Goal: Use online tool/utility: Utilize a website feature to perform a specific function

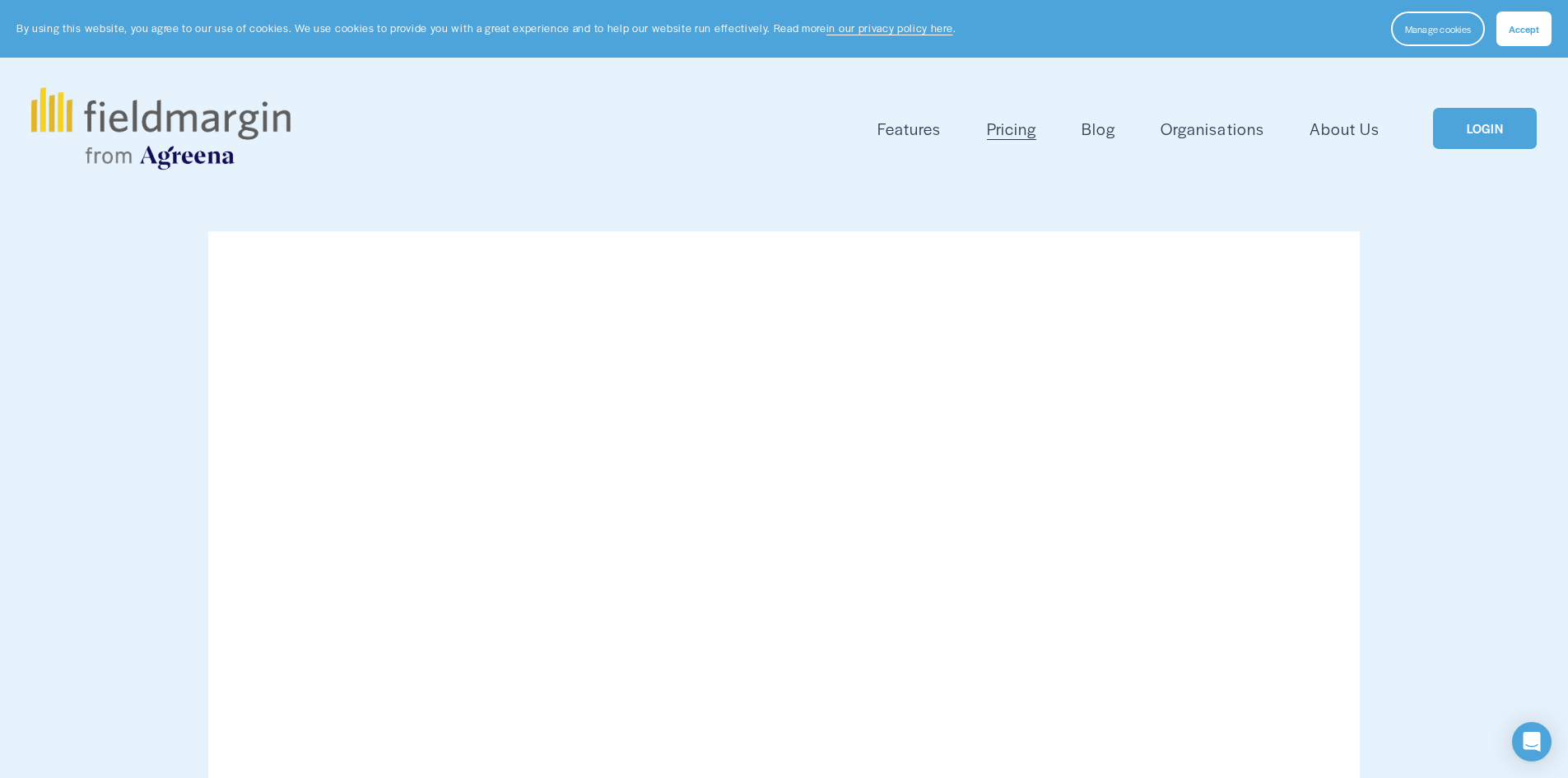
click at [1487, 142] on link "LOGIN" at bounding box center [1484, 128] width 104 height 42
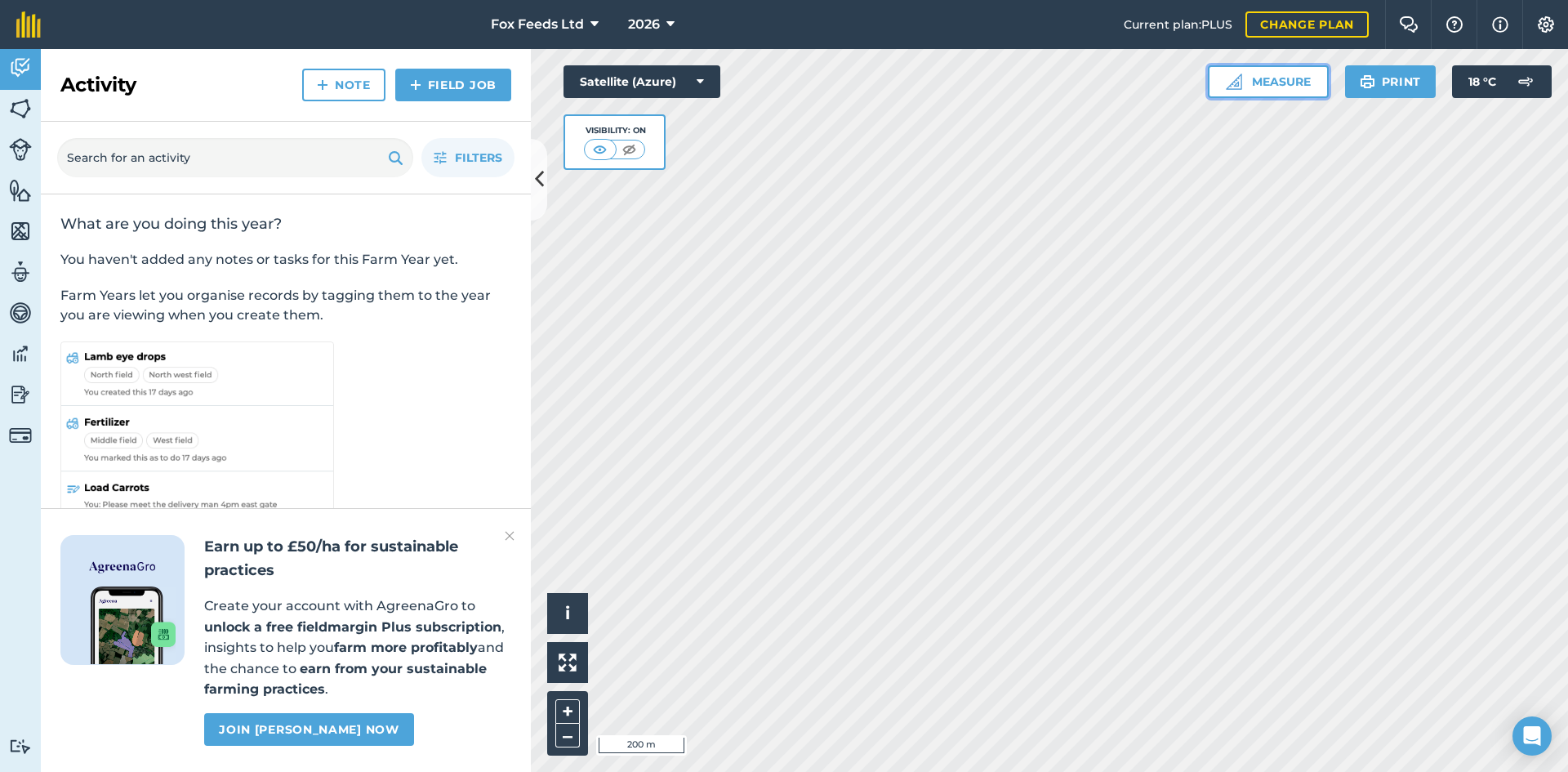
click at [1262, 83] on button "Measure" at bounding box center [1268, 81] width 121 height 32
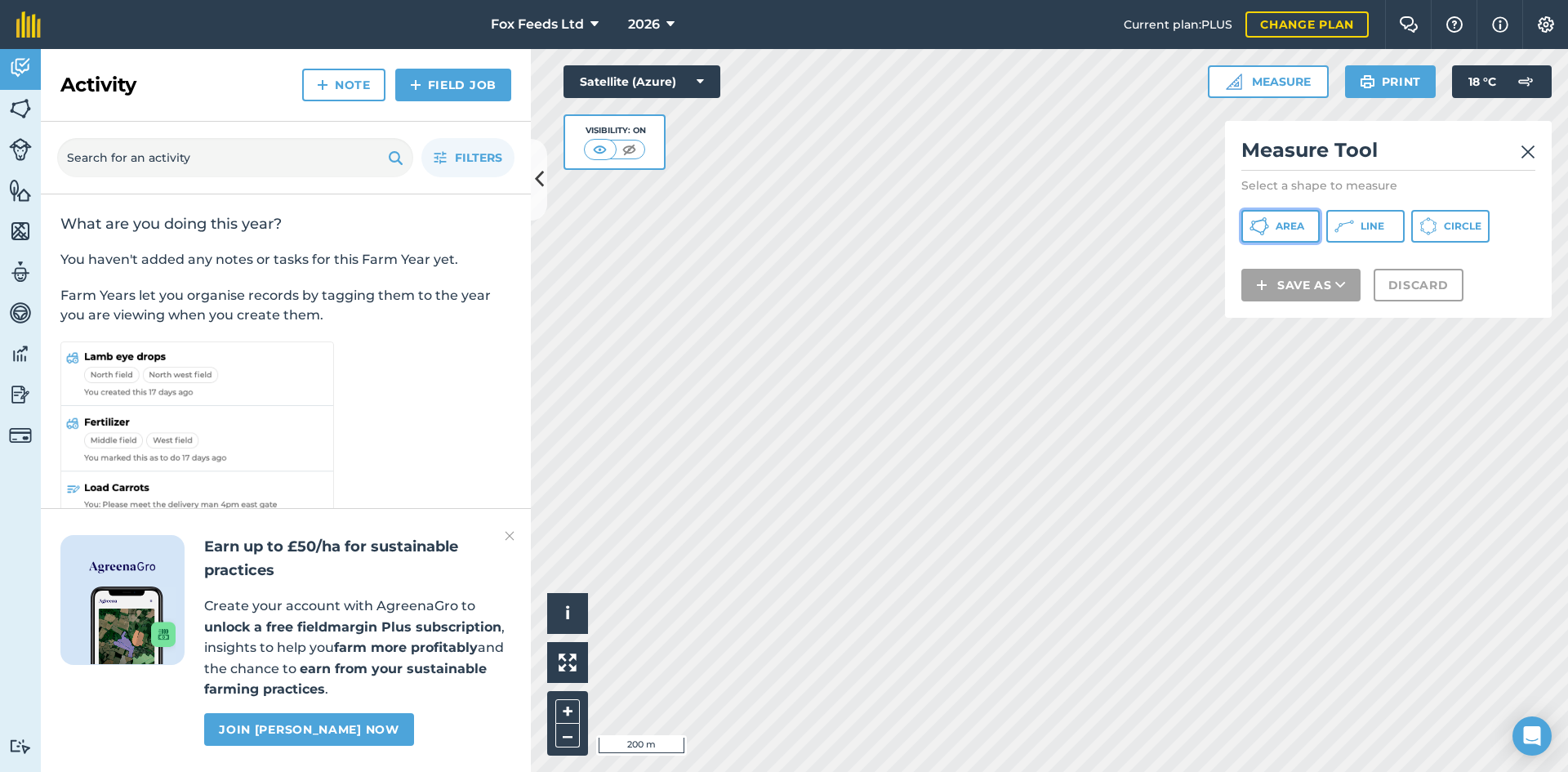
click at [1275, 223] on button "Area" at bounding box center [1280, 226] width 78 height 32
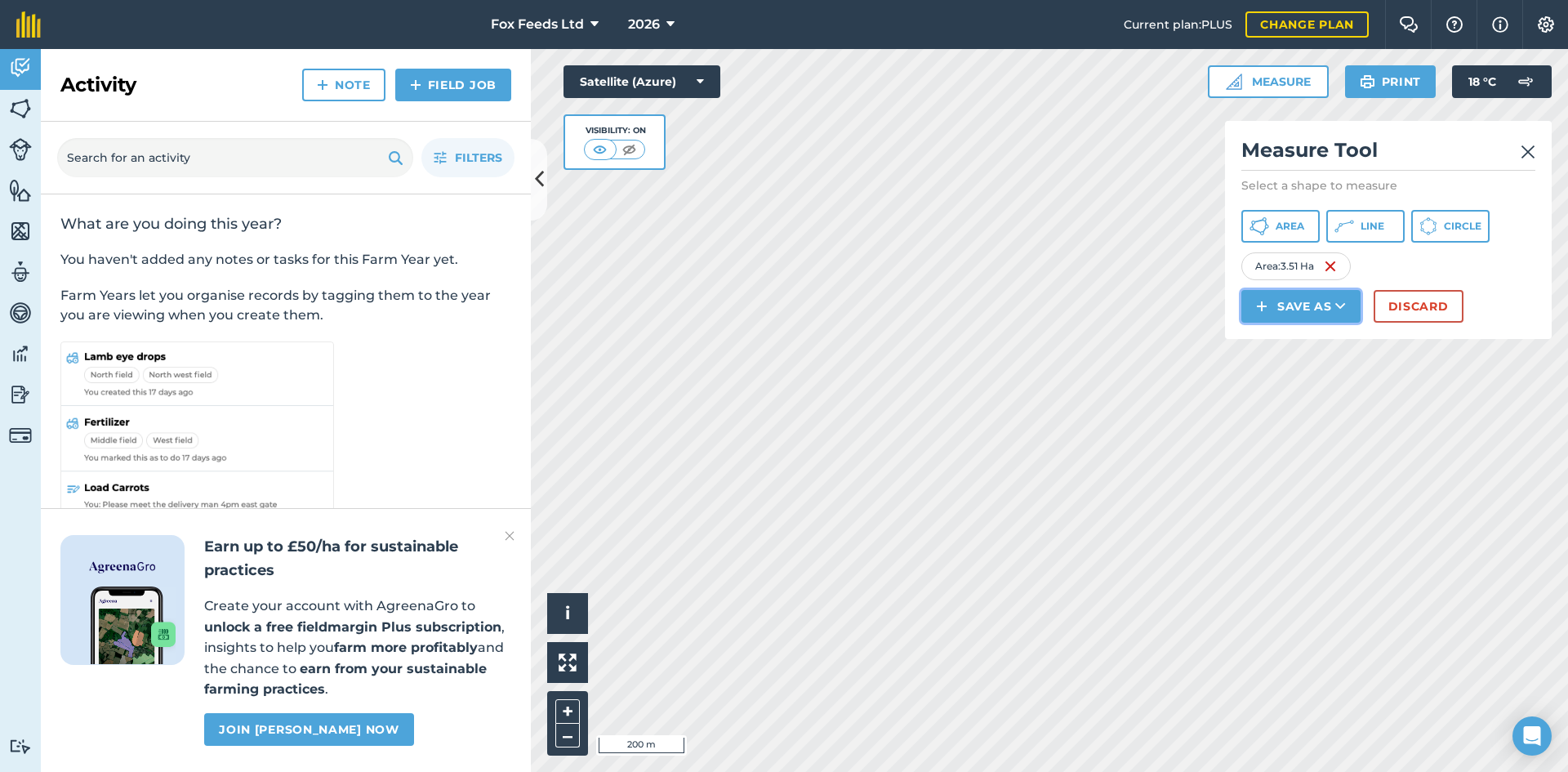
click at [1312, 313] on button "Save as" at bounding box center [1300, 306] width 119 height 32
click at [1312, 343] on link "Field" at bounding box center [1301, 343] width 114 height 36
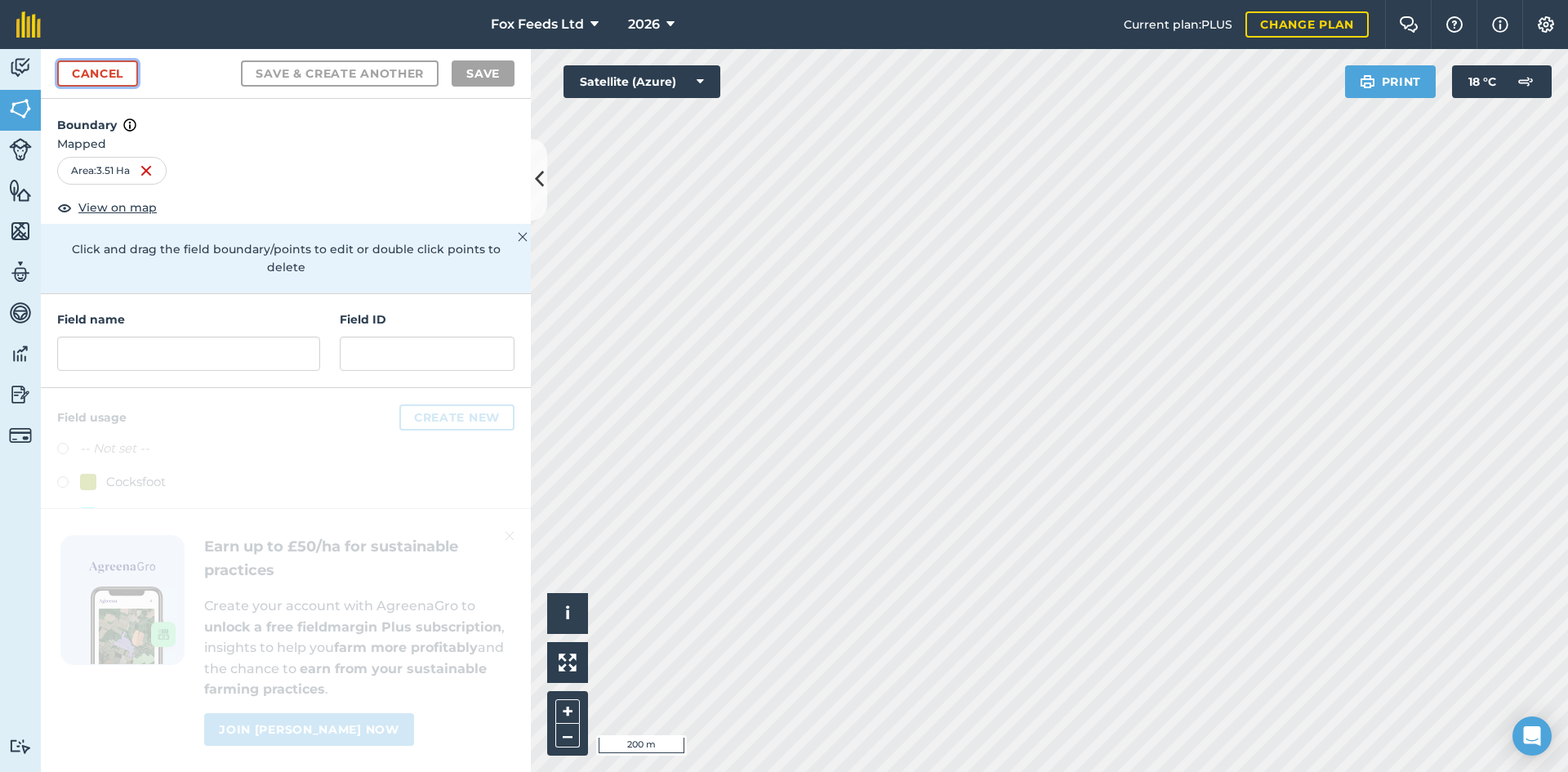
click at [126, 84] on link "Cancel" at bounding box center [98, 74] width 81 height 26
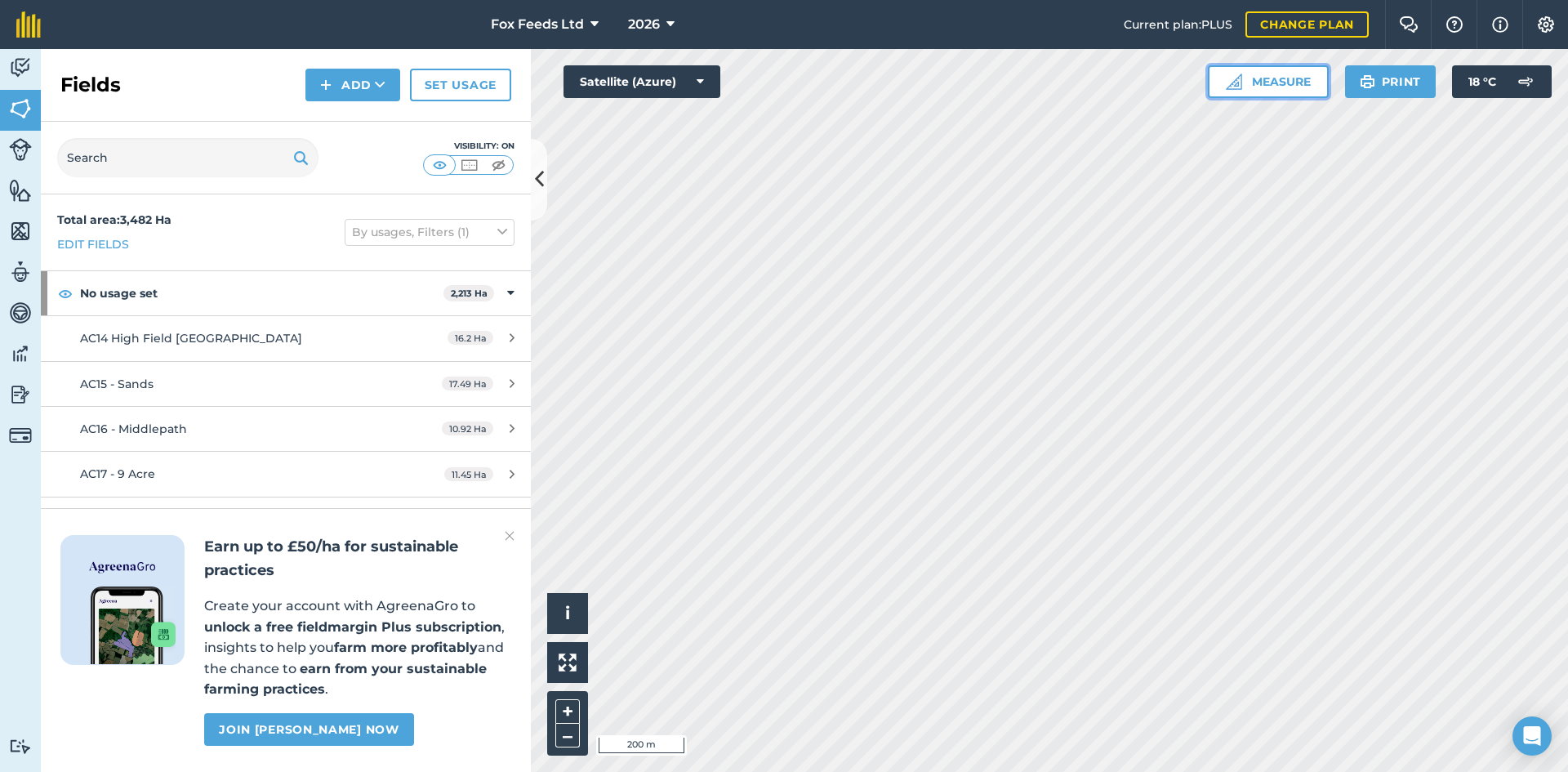
click at [1288, 82] on button "Measure" at bounding box center [1268, 81] width 121 height 32
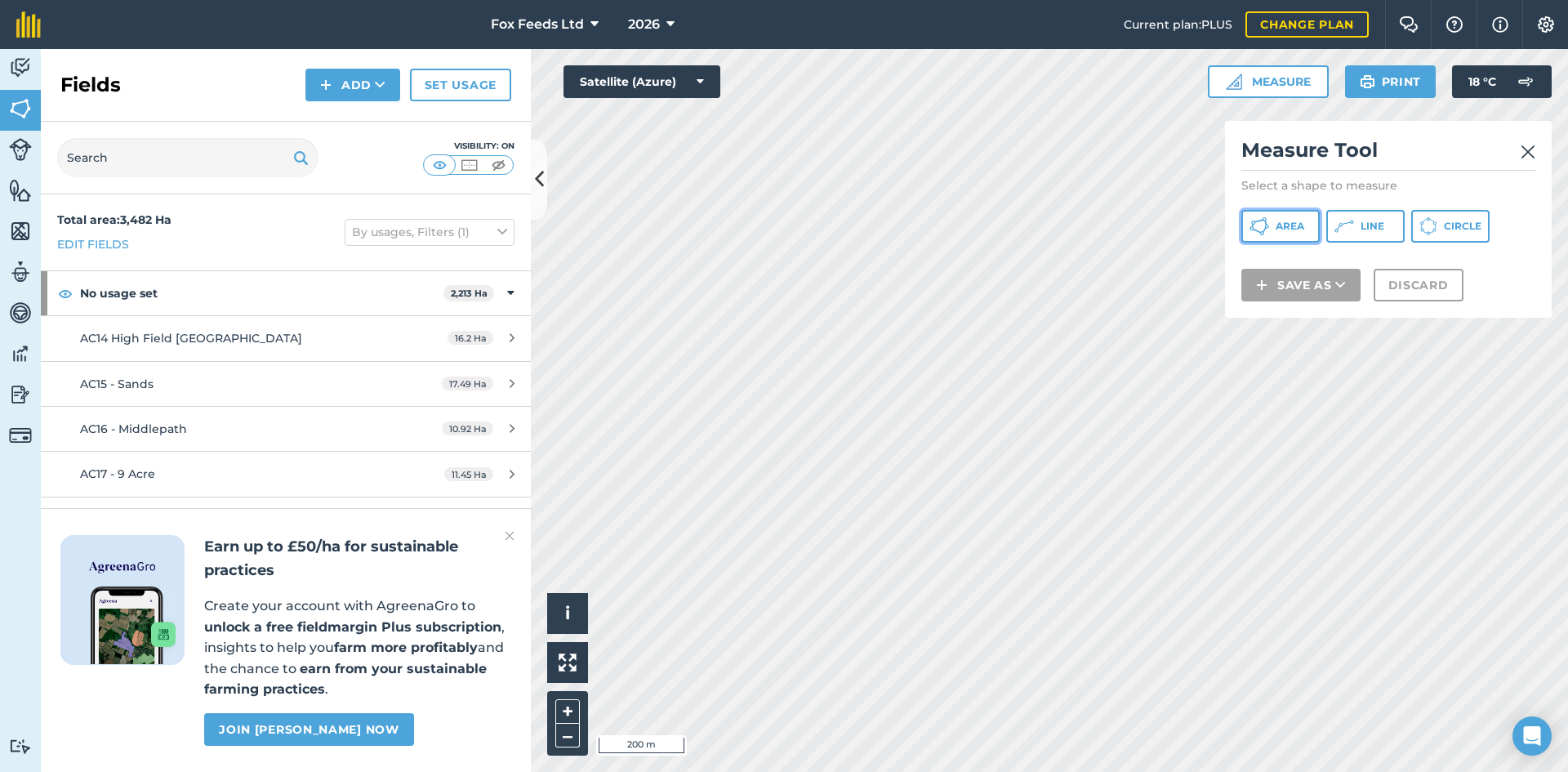
click at [1270, 222] on button "Area" at bounding box center [1280, 226] width 78 height 32
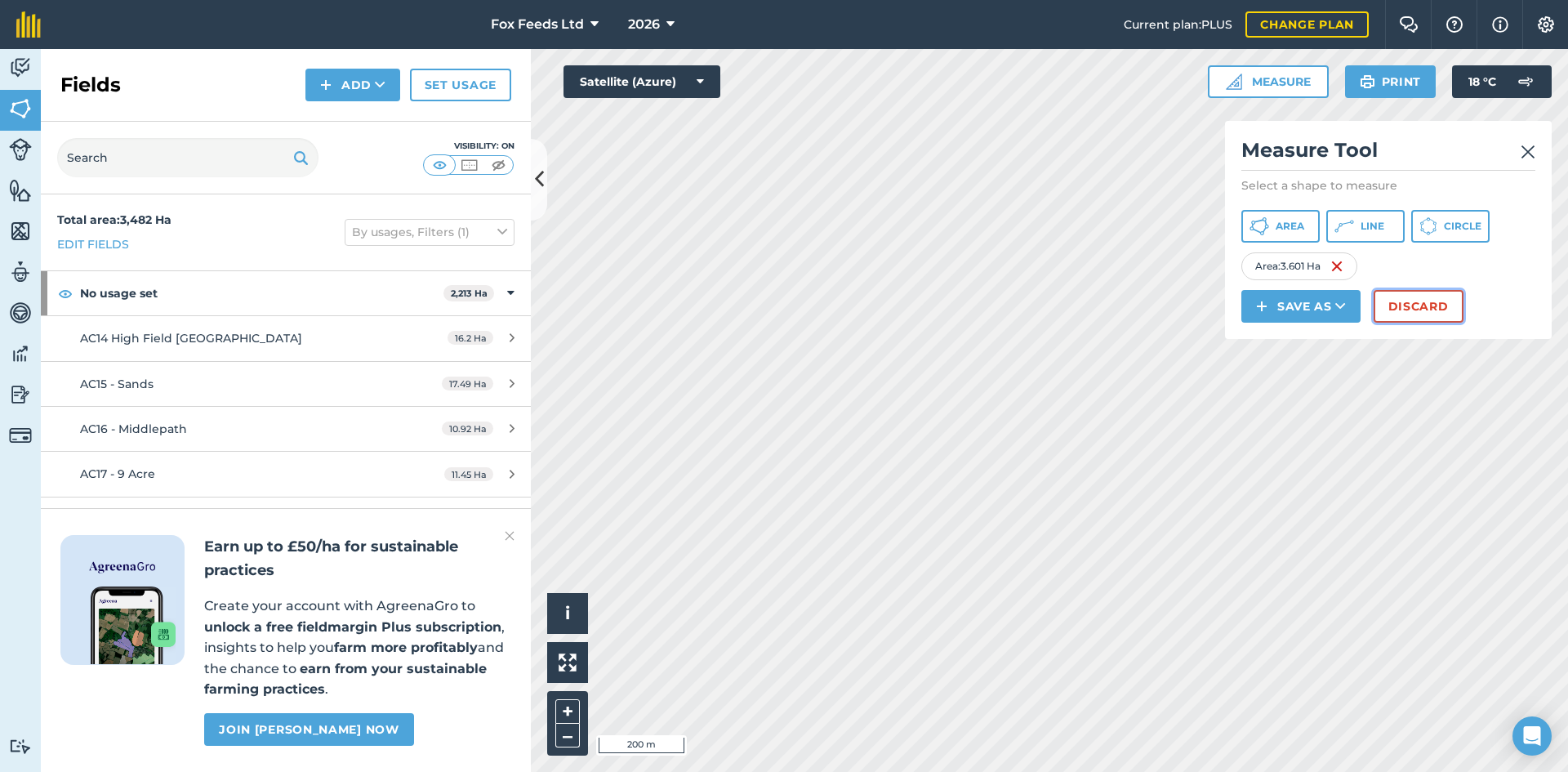
click at [1426, 305] on button "Discard" at bounding box center [1419, 306] width 90 height 32
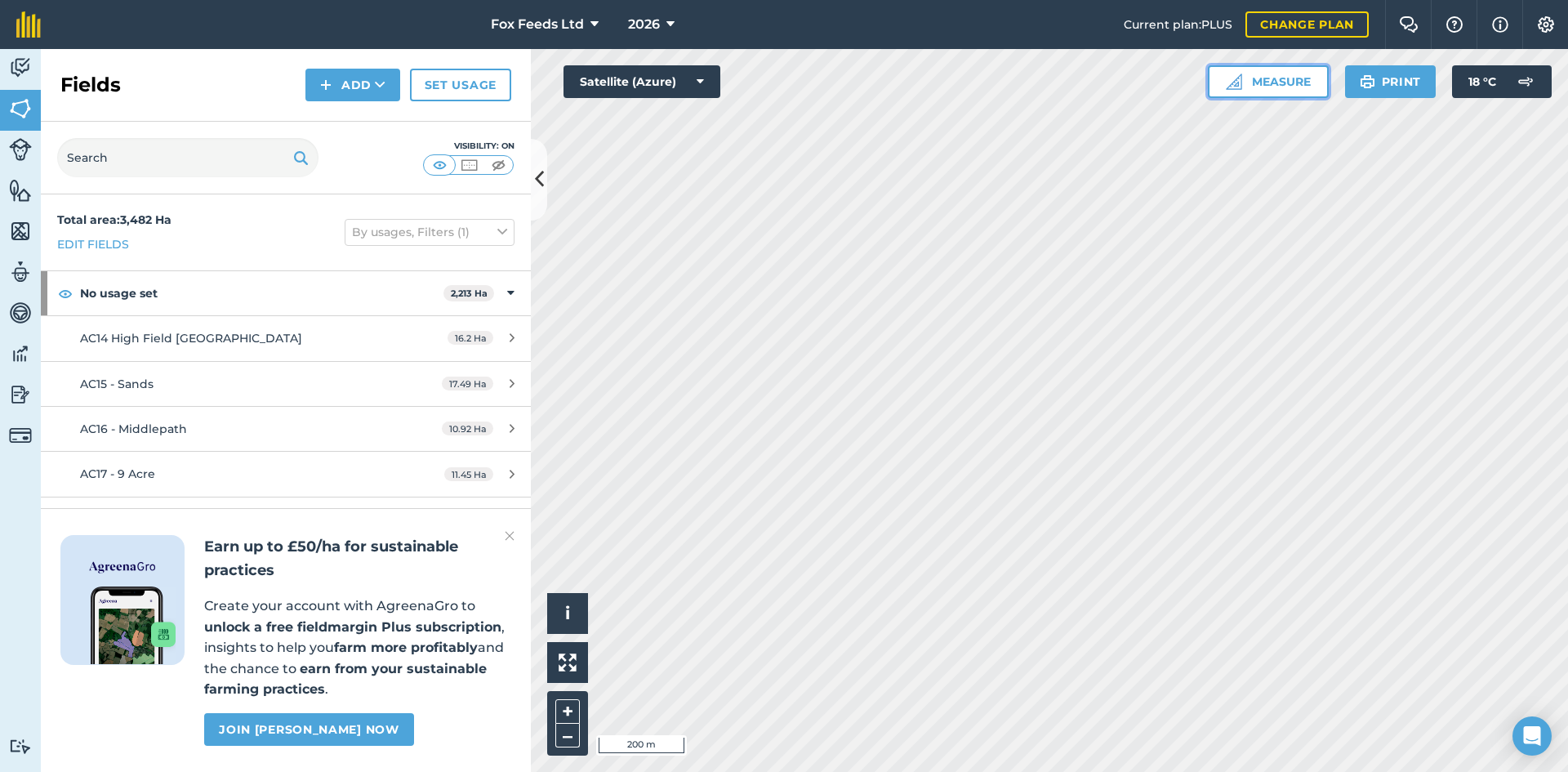
click at [1243, 92] on button "Measure" at bounding box center [1268, 81] width 121 height 32
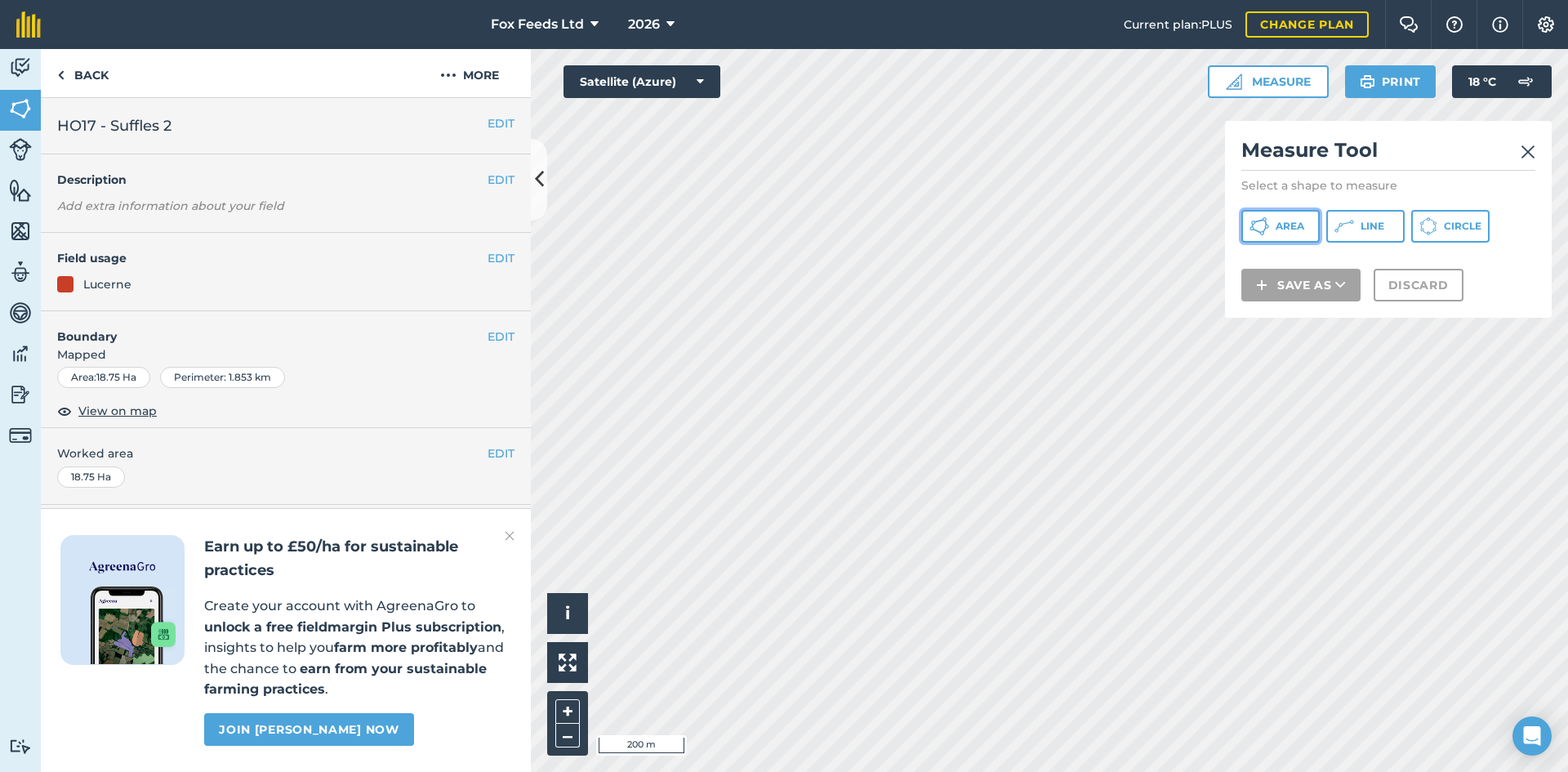
click at [1275, 233] on button "Area" at bounding box center [1280, 226] width 78 height 32
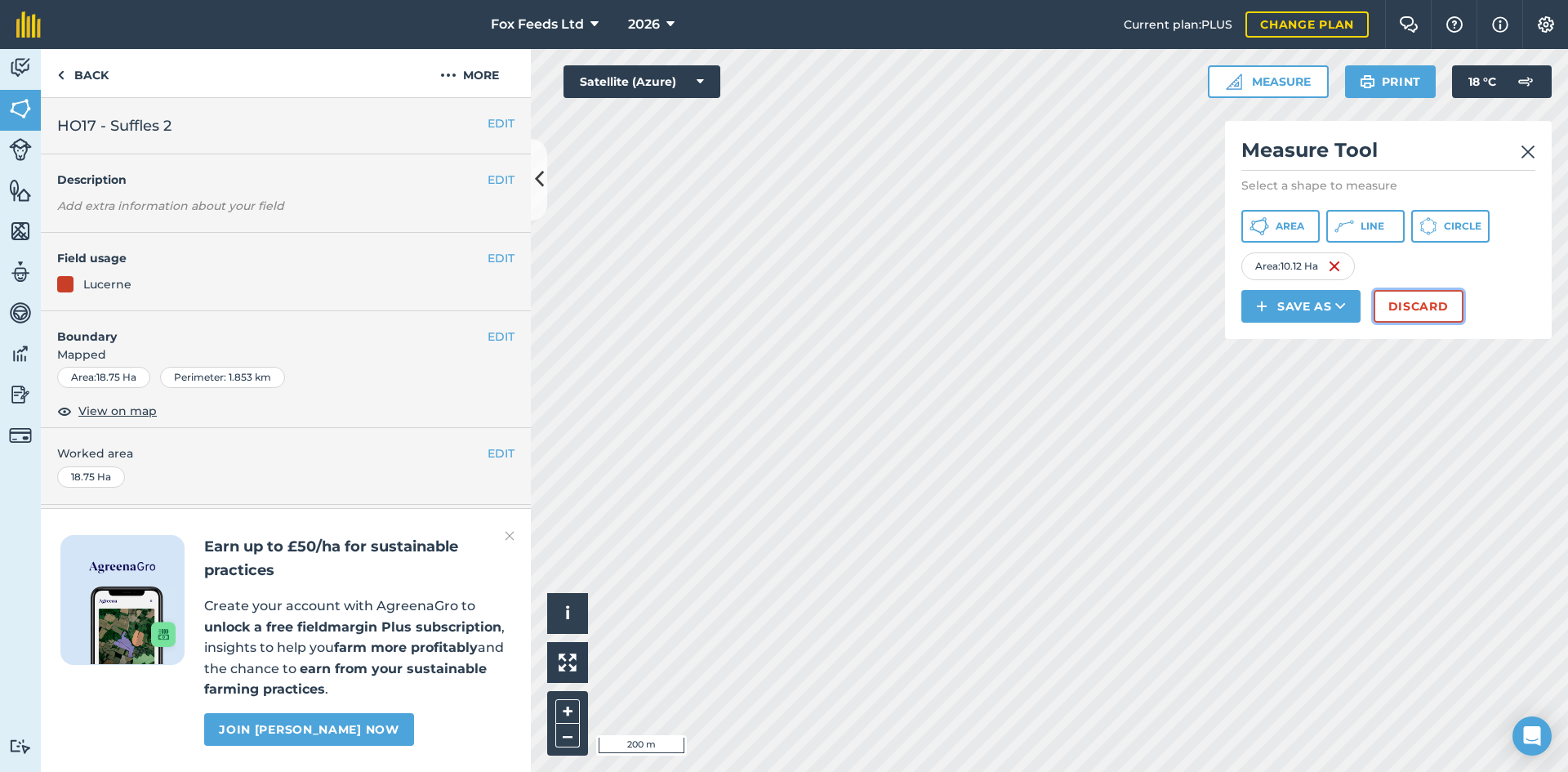
click at [1422, 298] on button "Discard" at bounding box center [1419, 306] width 90 height 32
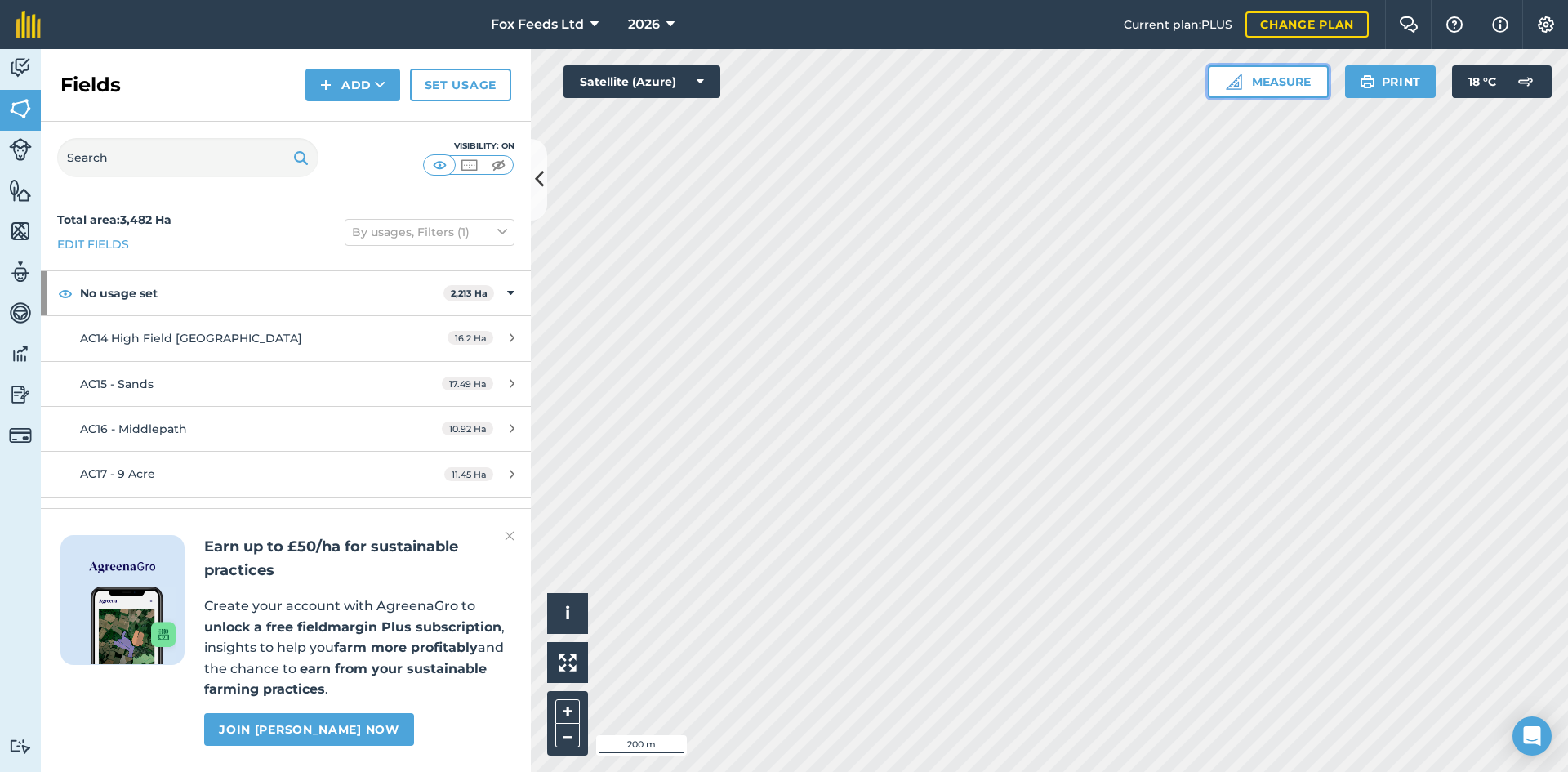
click at [1266, 85] on button "Measure" at bounding box center [1268, 81] width 121 height 32
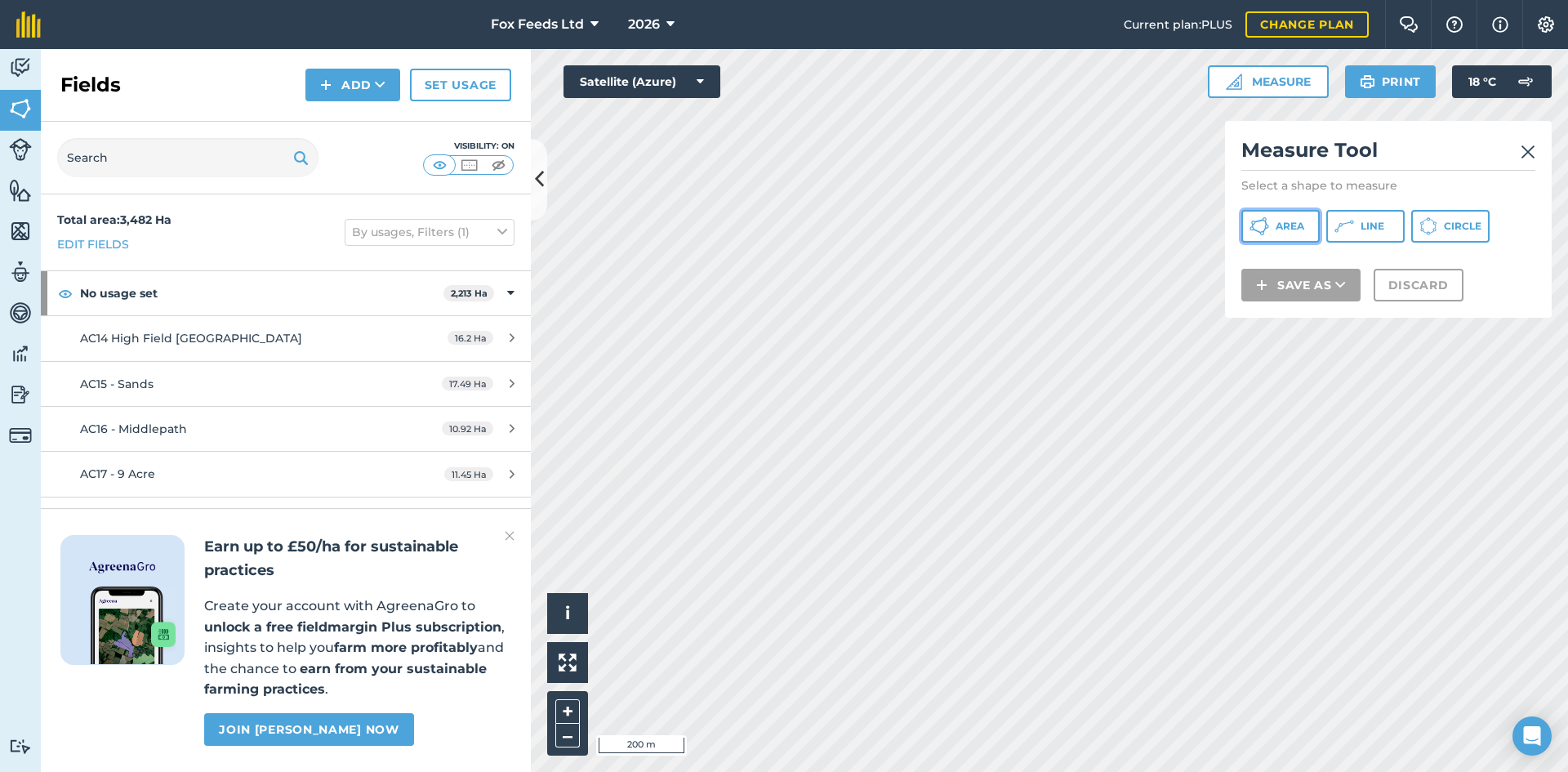
click at [1276, 230] on span "Area" at bounding box center [1290, 226] width 29 height 13
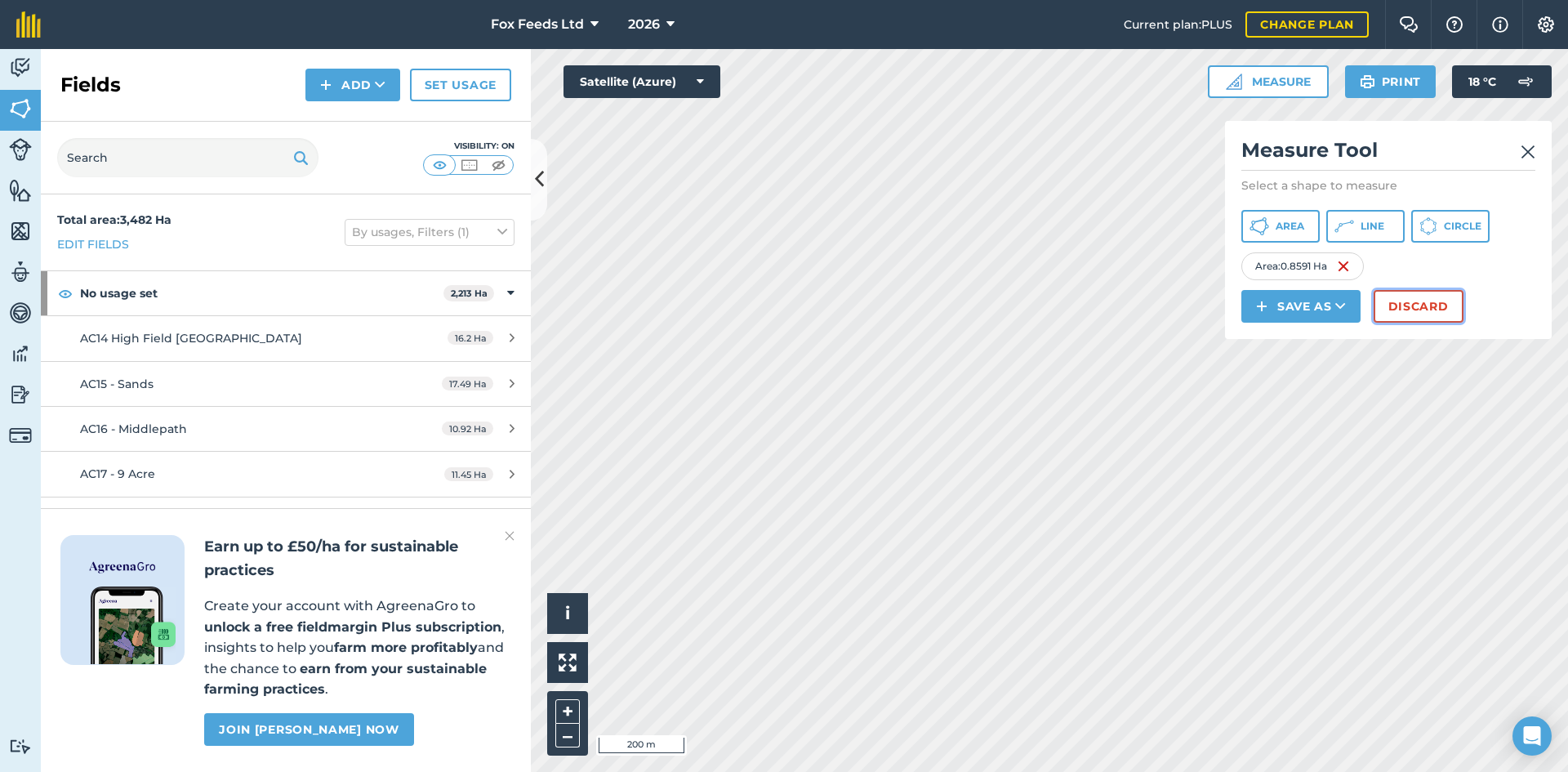
click at [1430, 301] on button "Discard" at bounding box center [1419, 306] width 90 height 32
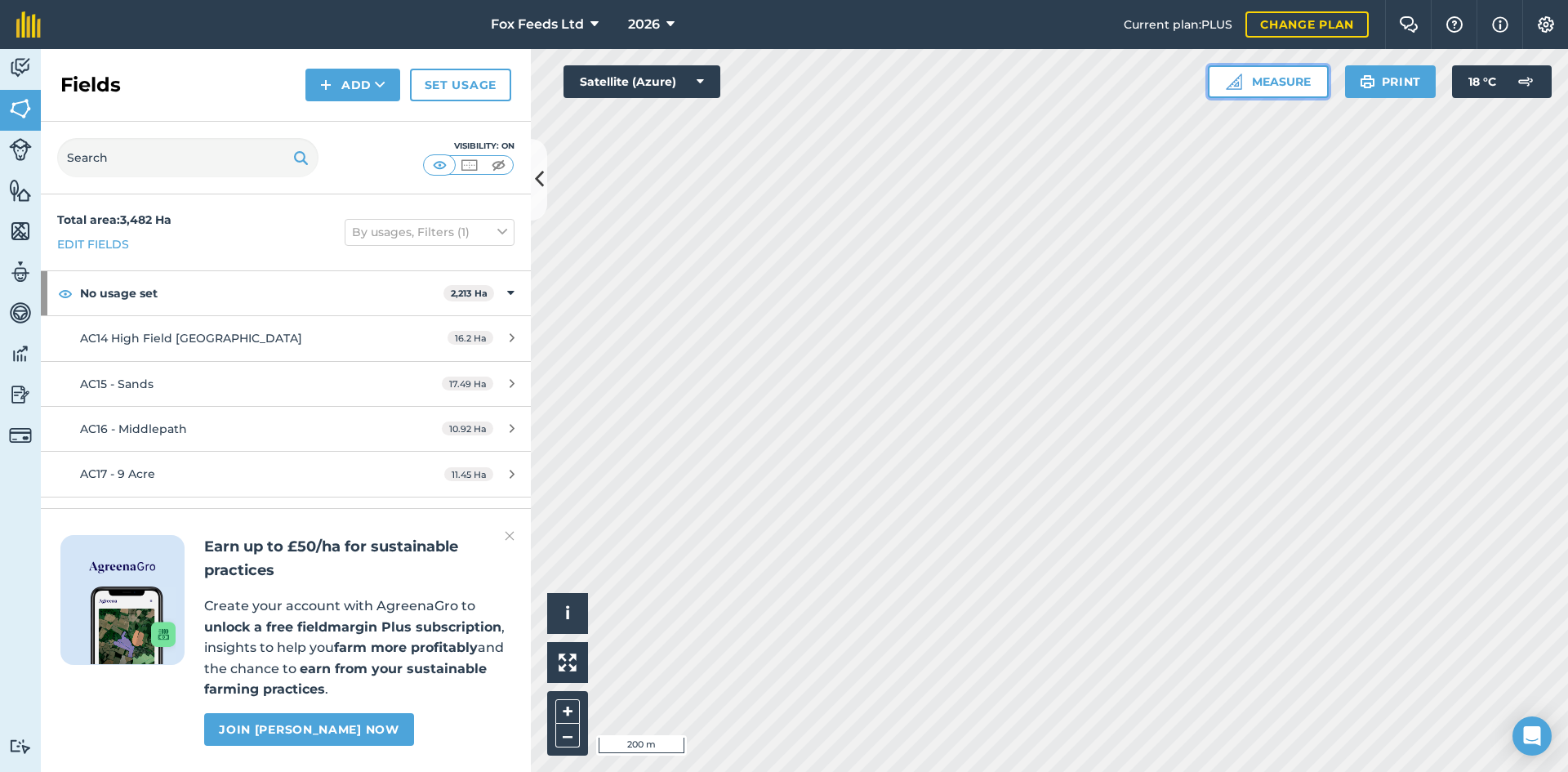
click at [1277, 82] on button "Measure" at bounding box center [1268, 81] width 121 height 32
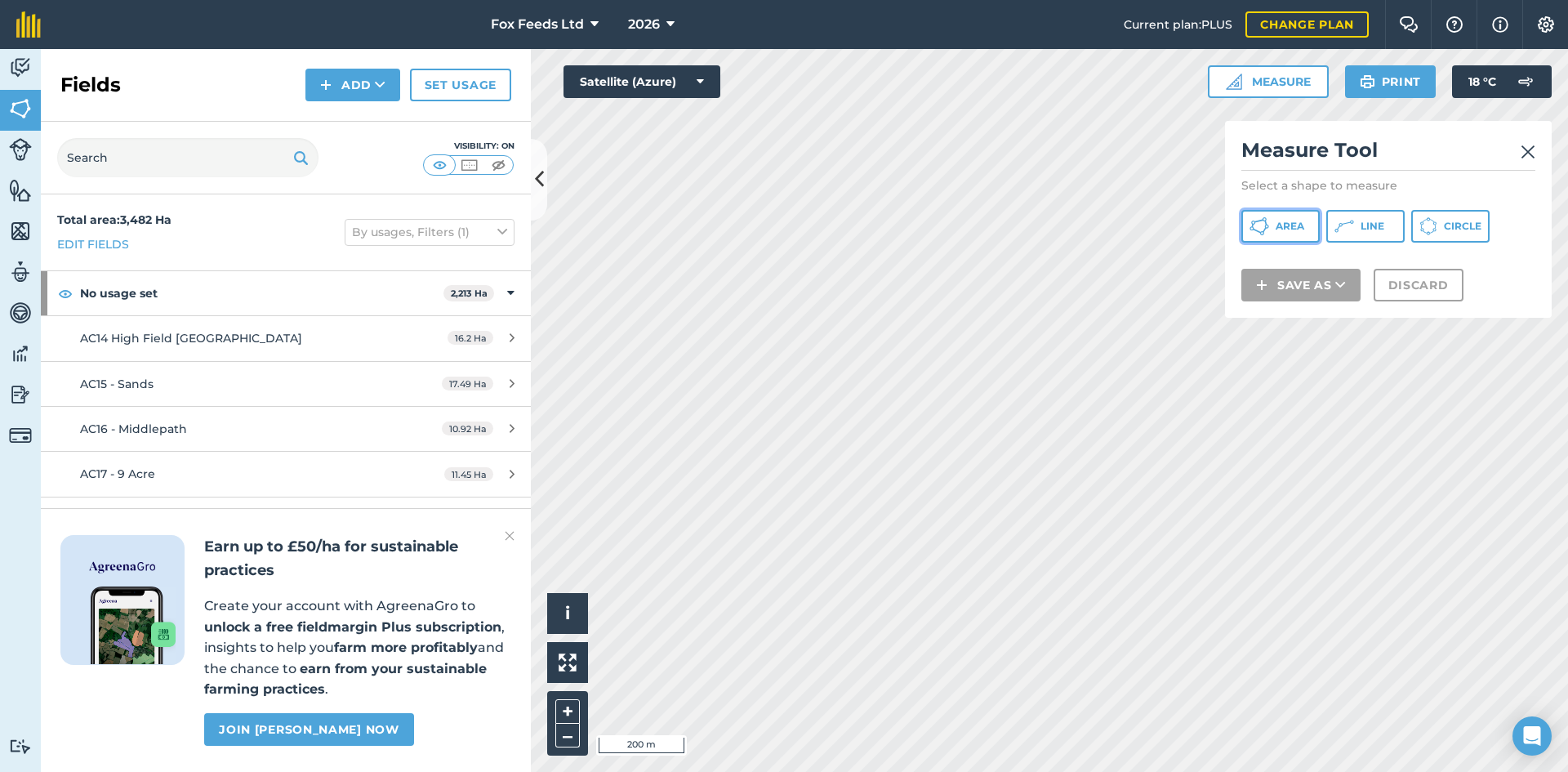
click at [1287, 219] on span "Area" at bounding box center [1290, 226] width 29 height 13
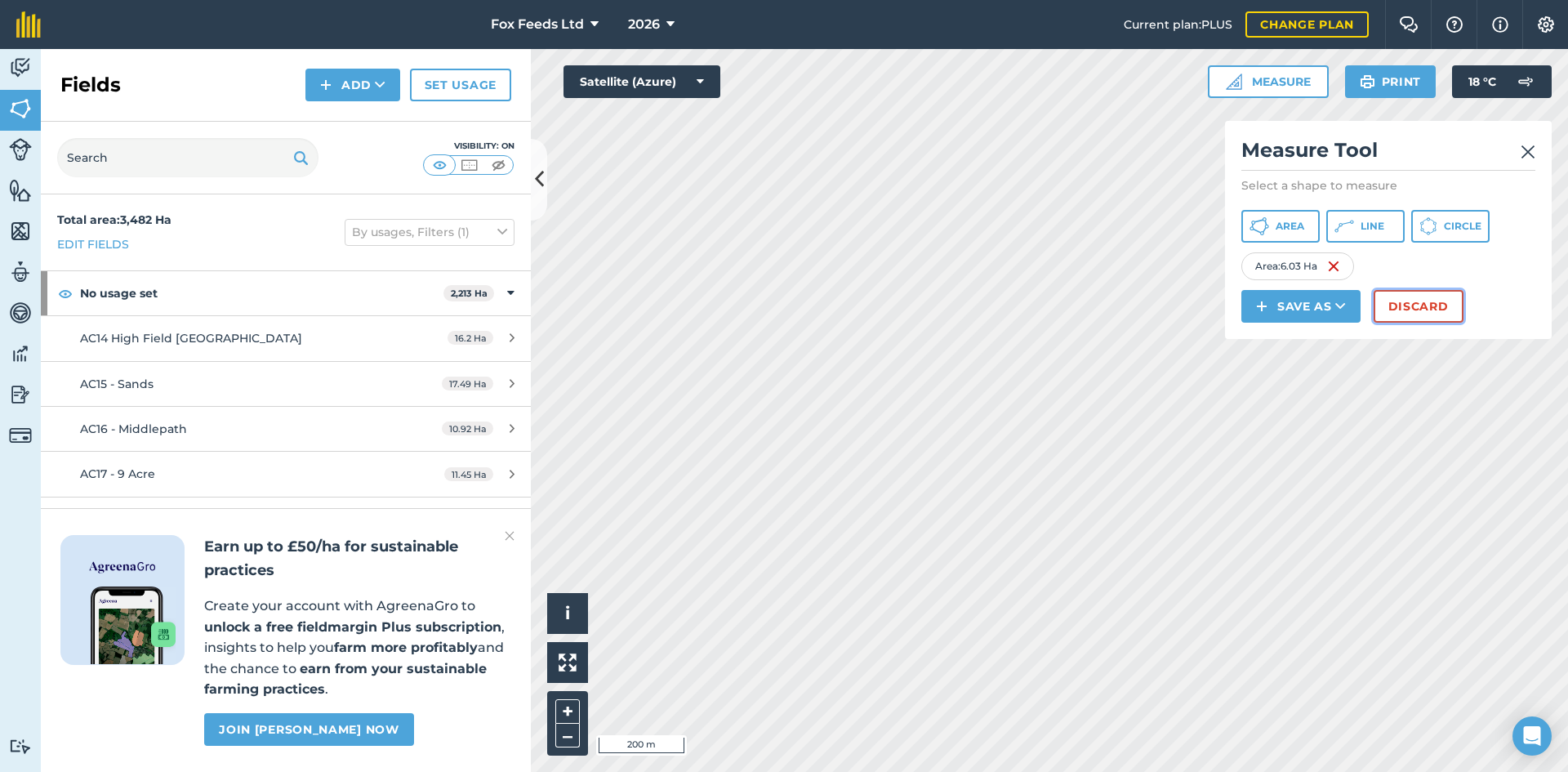
click at [1408, 318] on button "Discard" at bounding box center [1419, 306] width 90 height 32
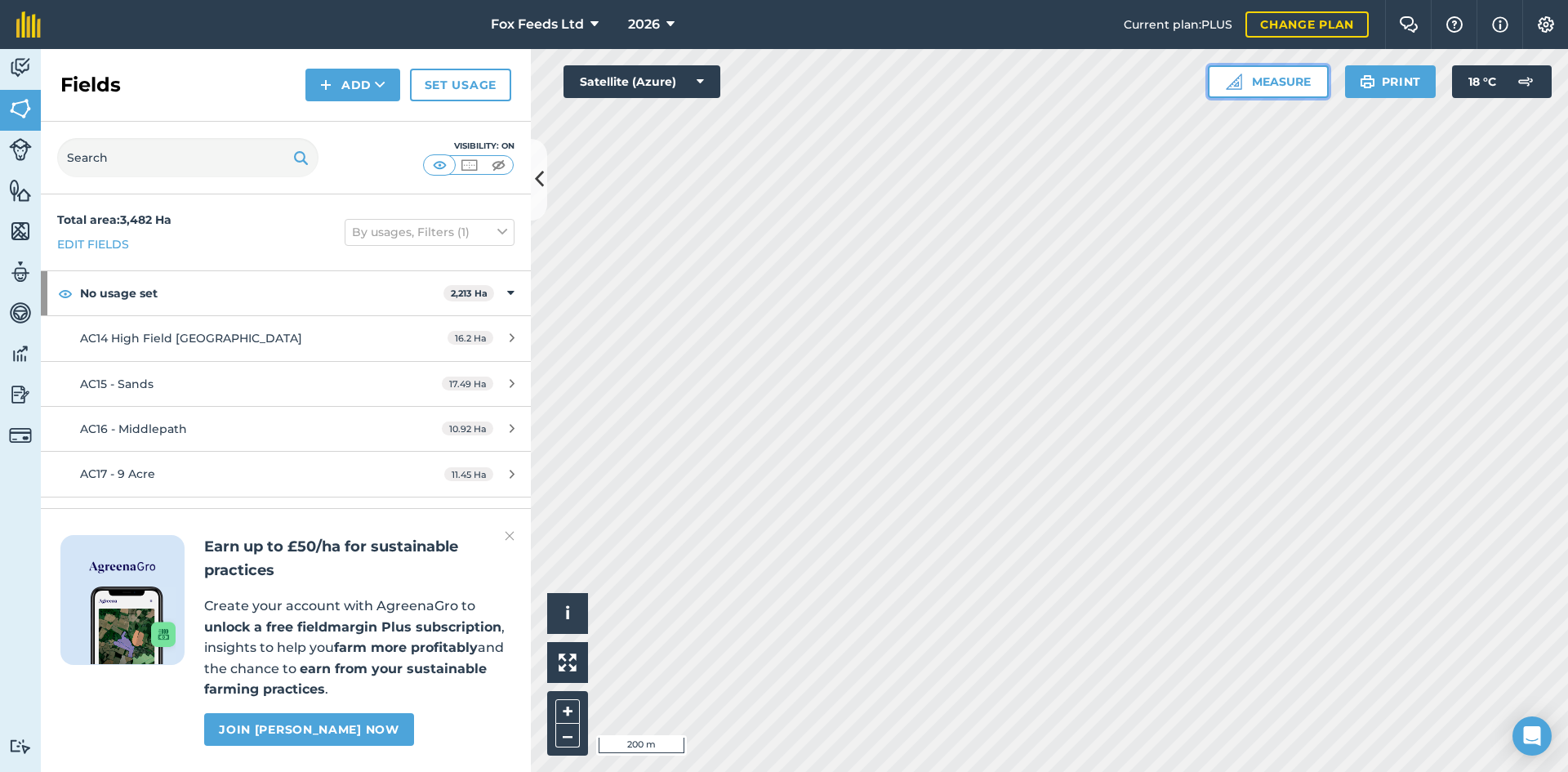
click at [1251, 81] on button "Measure" at bounding box center [1268, 81] width 121 height 32
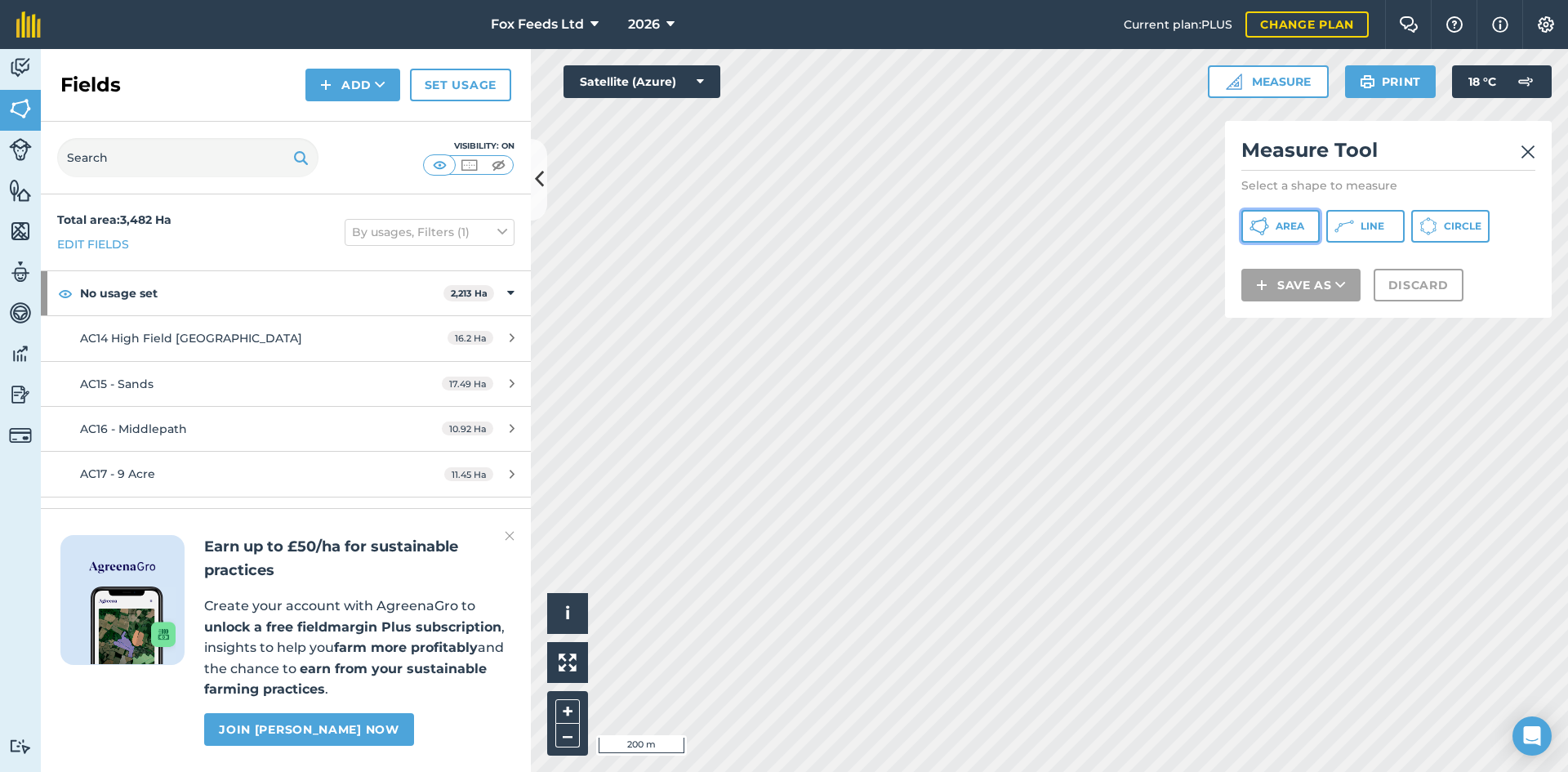
click at [1282, 228] on span "Area" at bounding box center [1290, 226] width 29 height 13
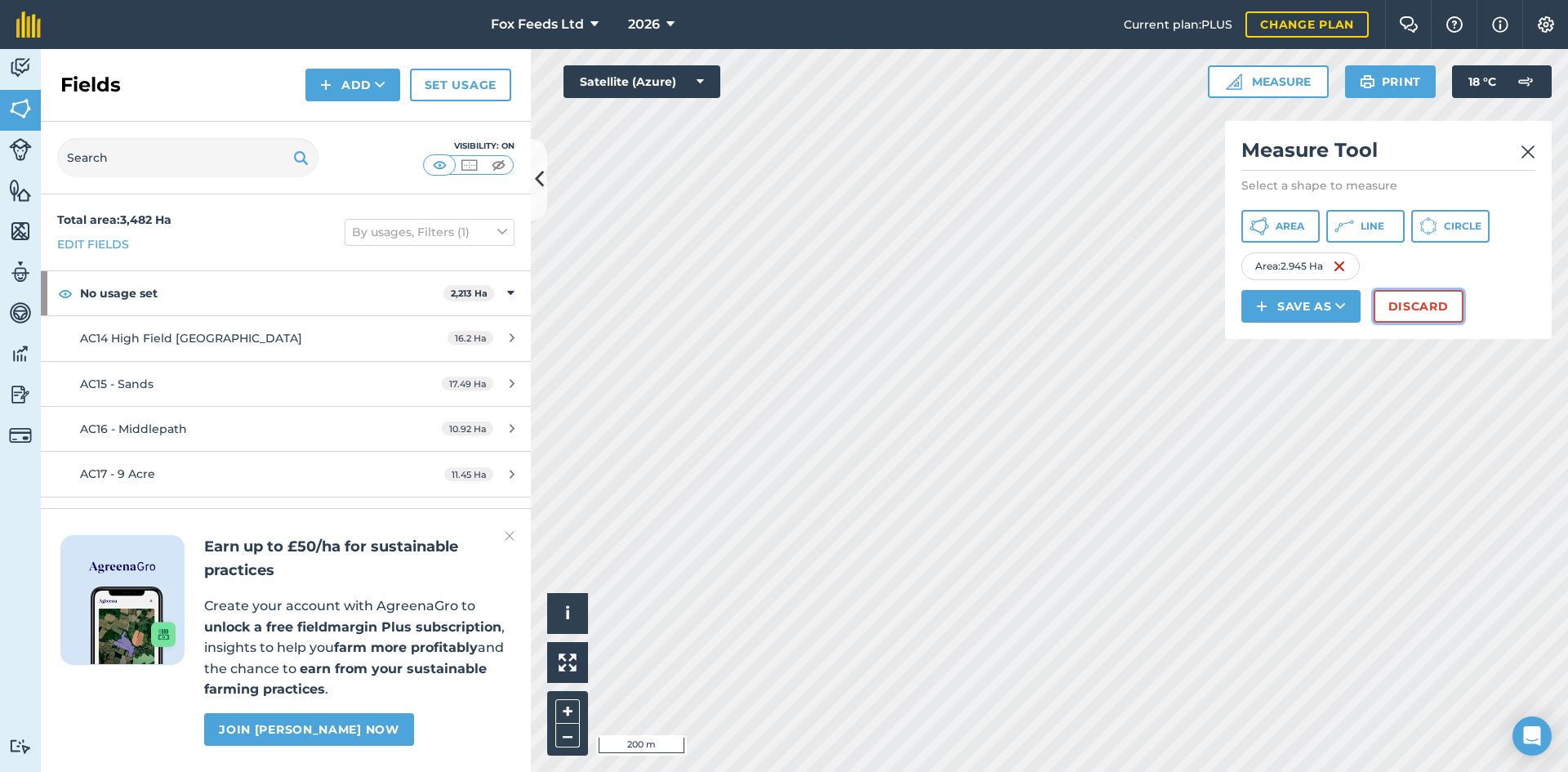
click at [1440, 297] on button "Discard" at bounding box center [1419, 306] width 90 height 32
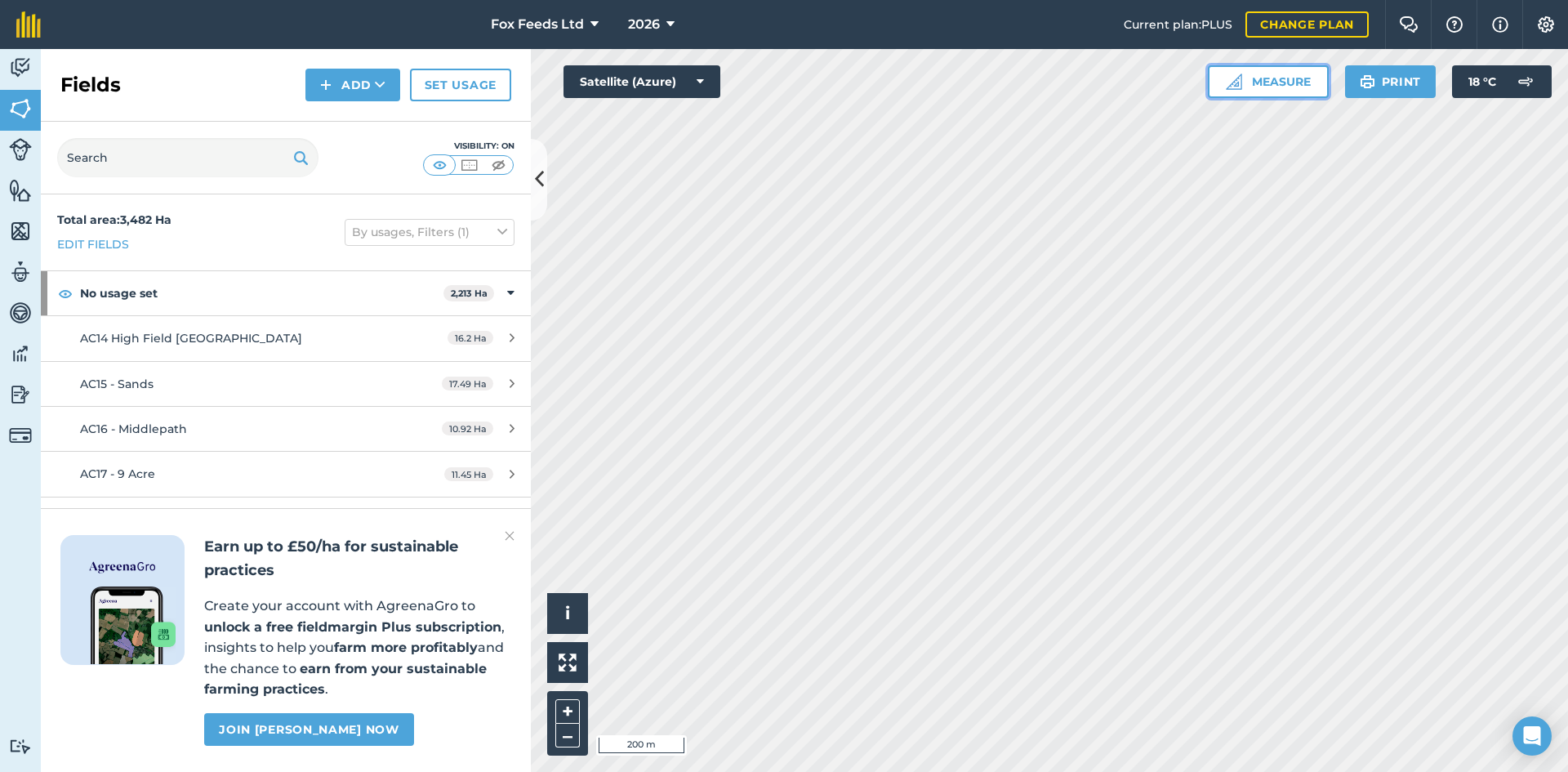
click at [1283, 81] on button "Measure" at bounding box center [1268, 81] width 121 height 32
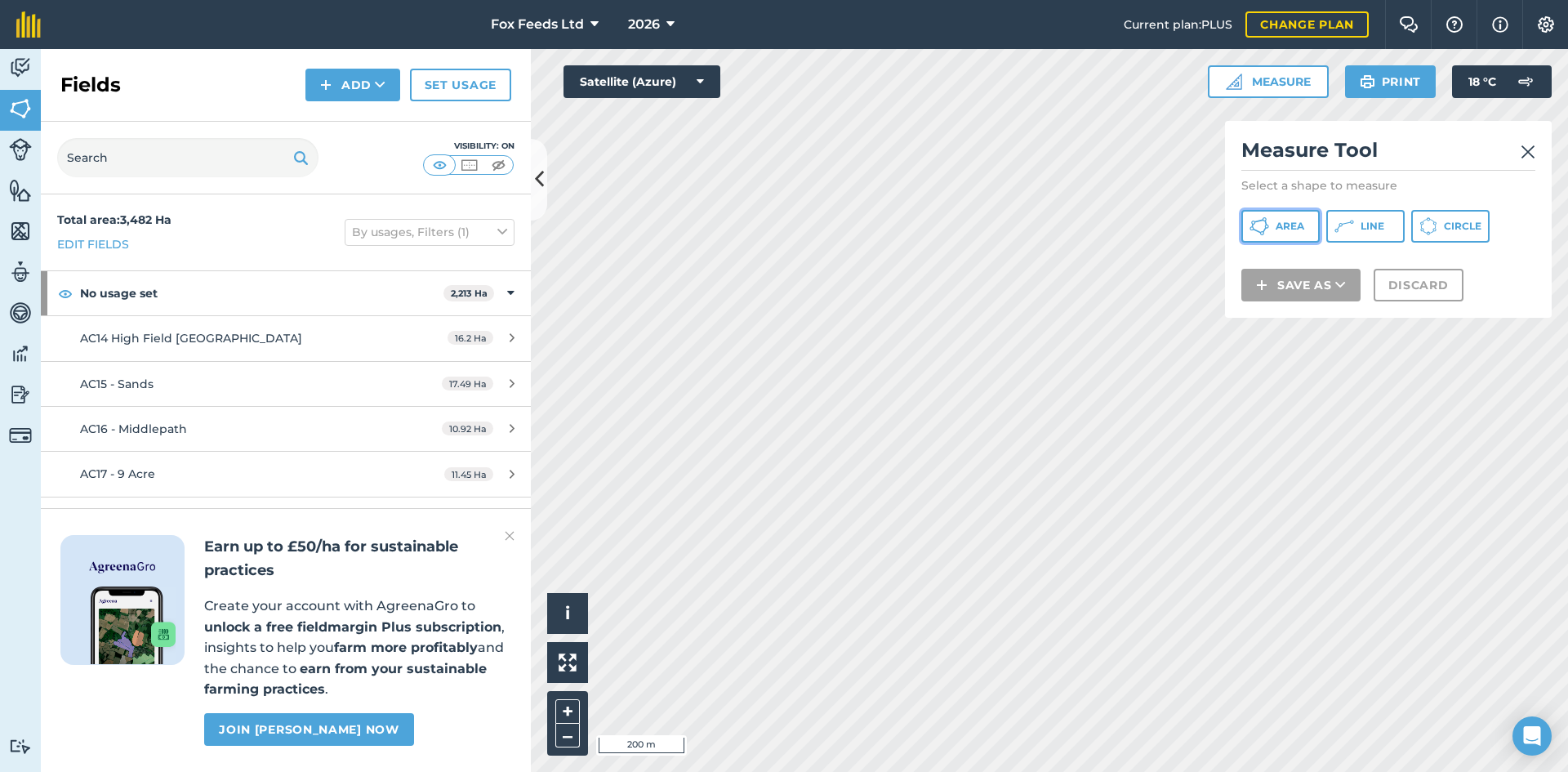
click at [1282, 230] on span "Area" at bounding box center [1290, 226] width 29 height 13
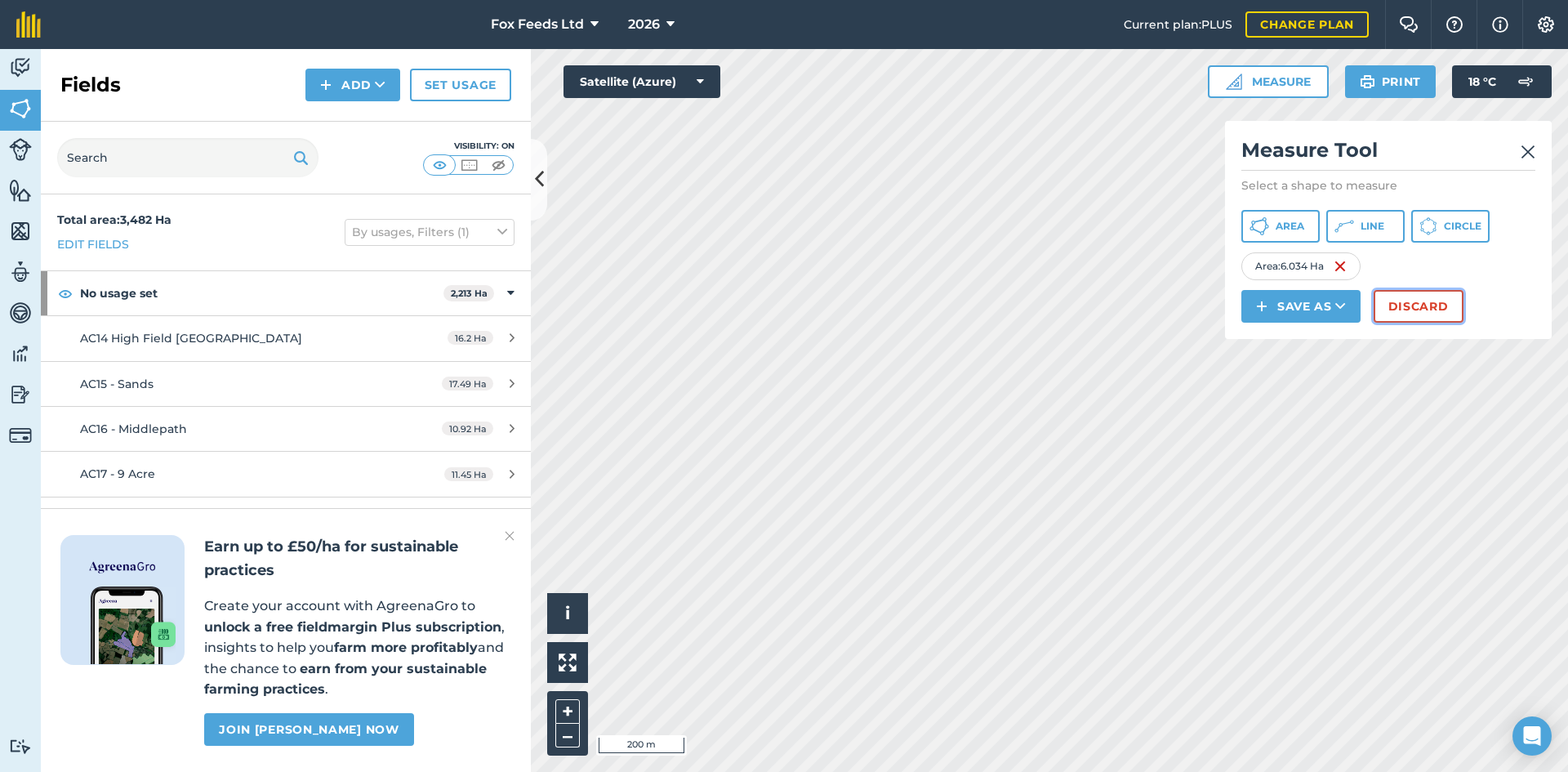
click at [1415, 305] on button "Discard" at bounding box center [1419, 306] width 90 height 32
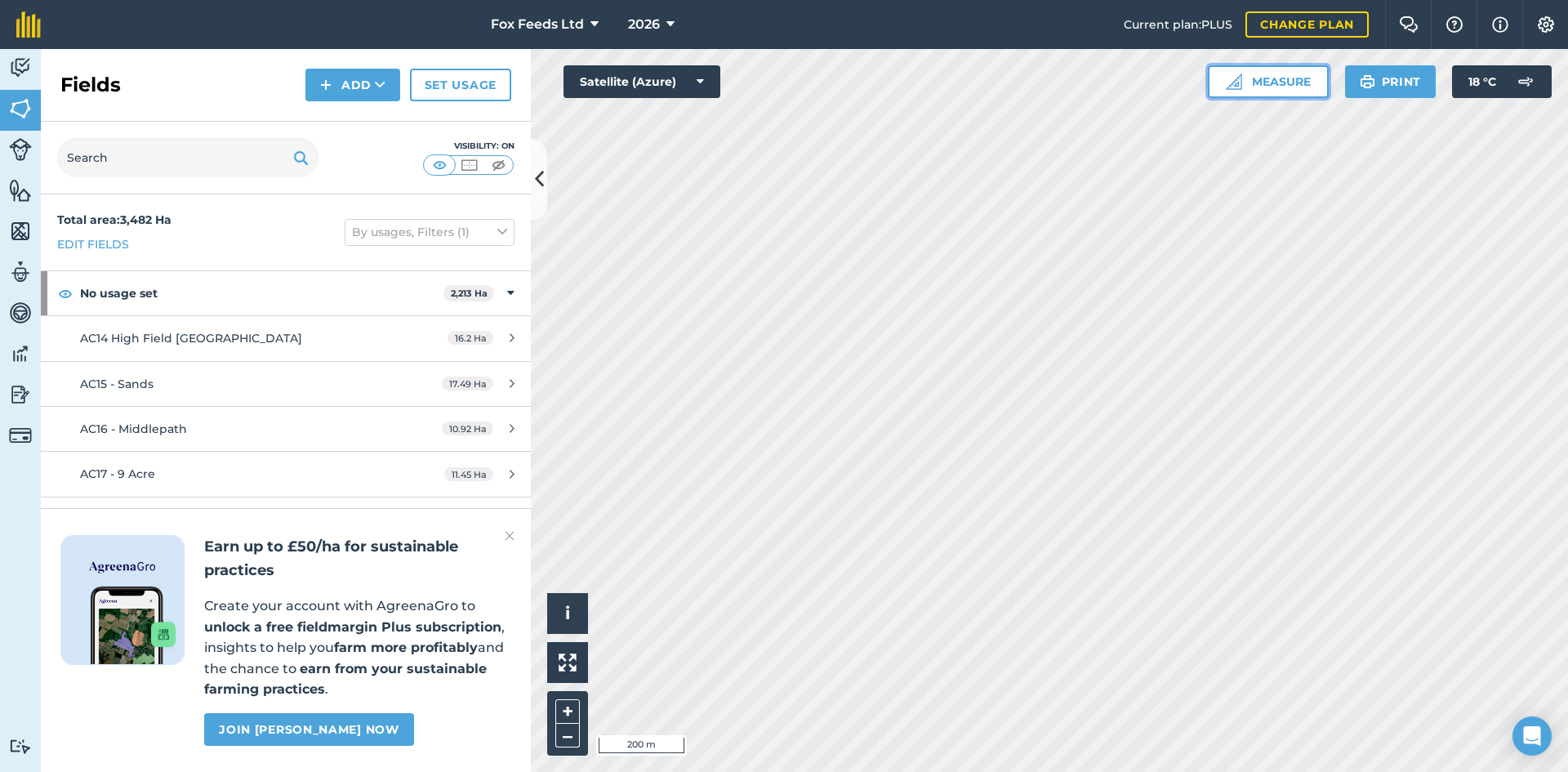
click at [1251, 82] on button "Measure" at bounding box center [1268, 81] width 121 height 32
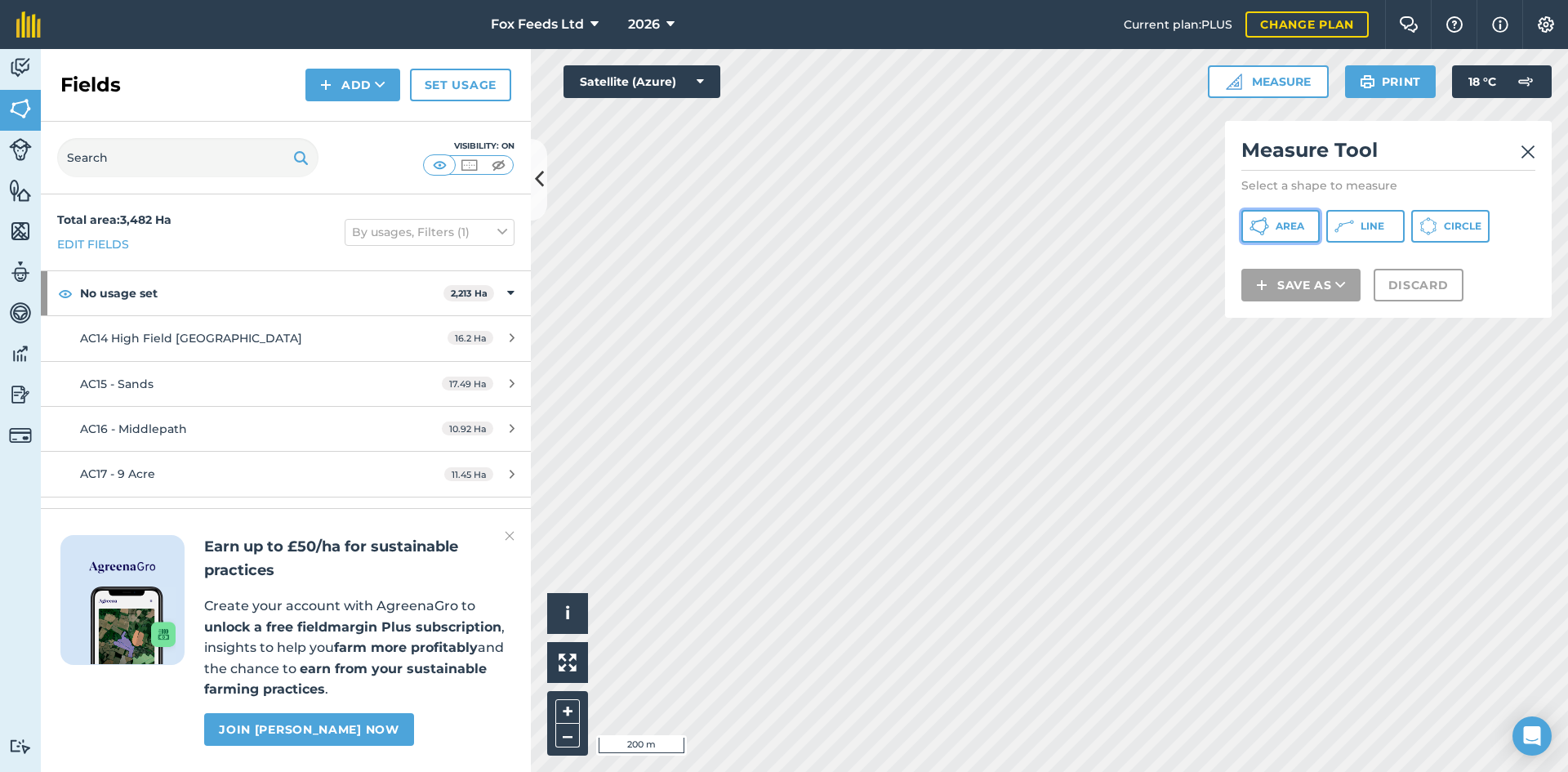
drag, startPoint x: 1267, startPoint y: 220, endPoint x: 1229, endPoint y: 214, distance: 38.5
click at [1267, 219] on icon at bounding box center [1258, 226] width 19 height 19
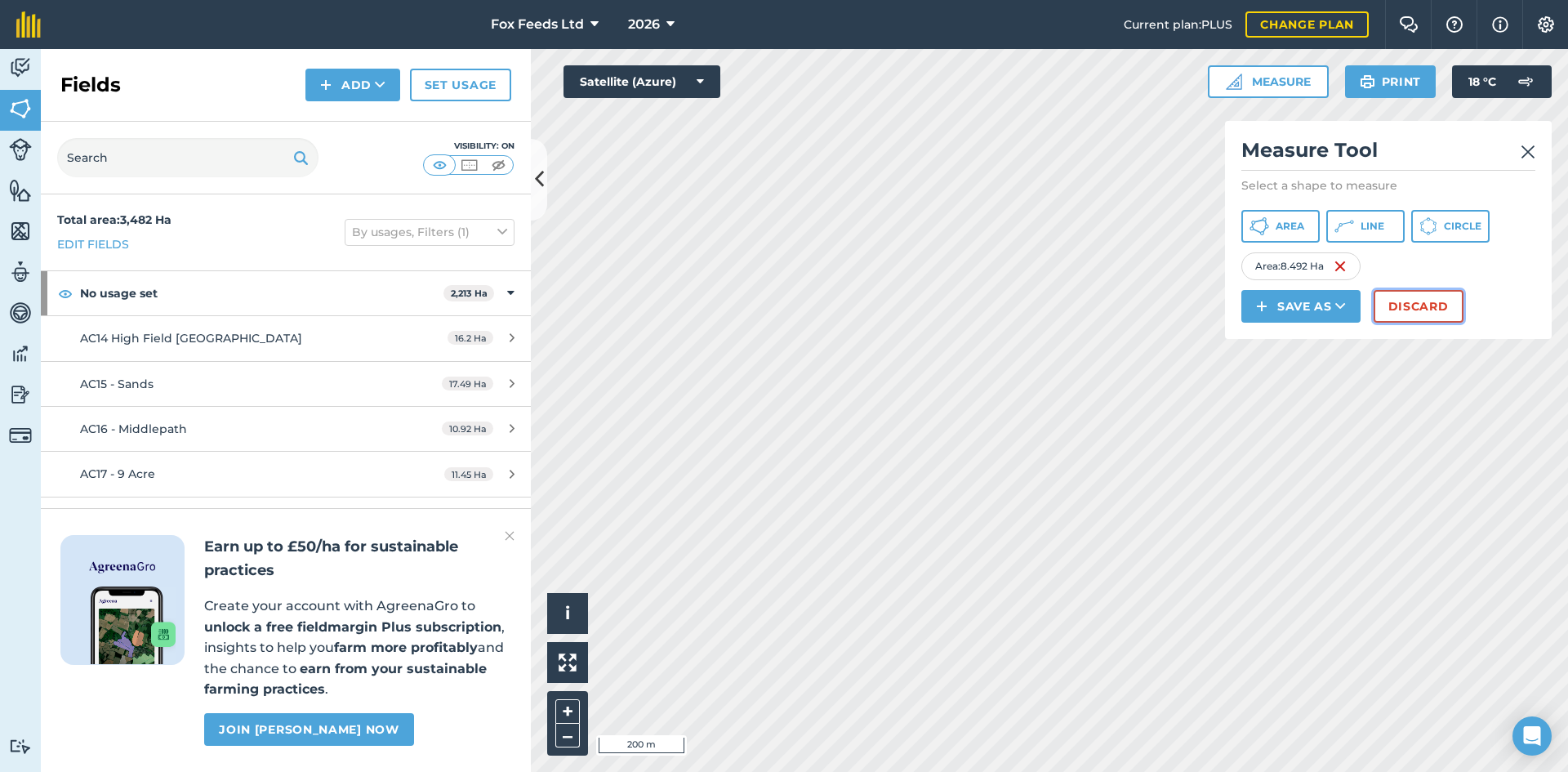
click at [1421, 313] on button "Discard" at bounding box center [1419, 306] width 90 height 32
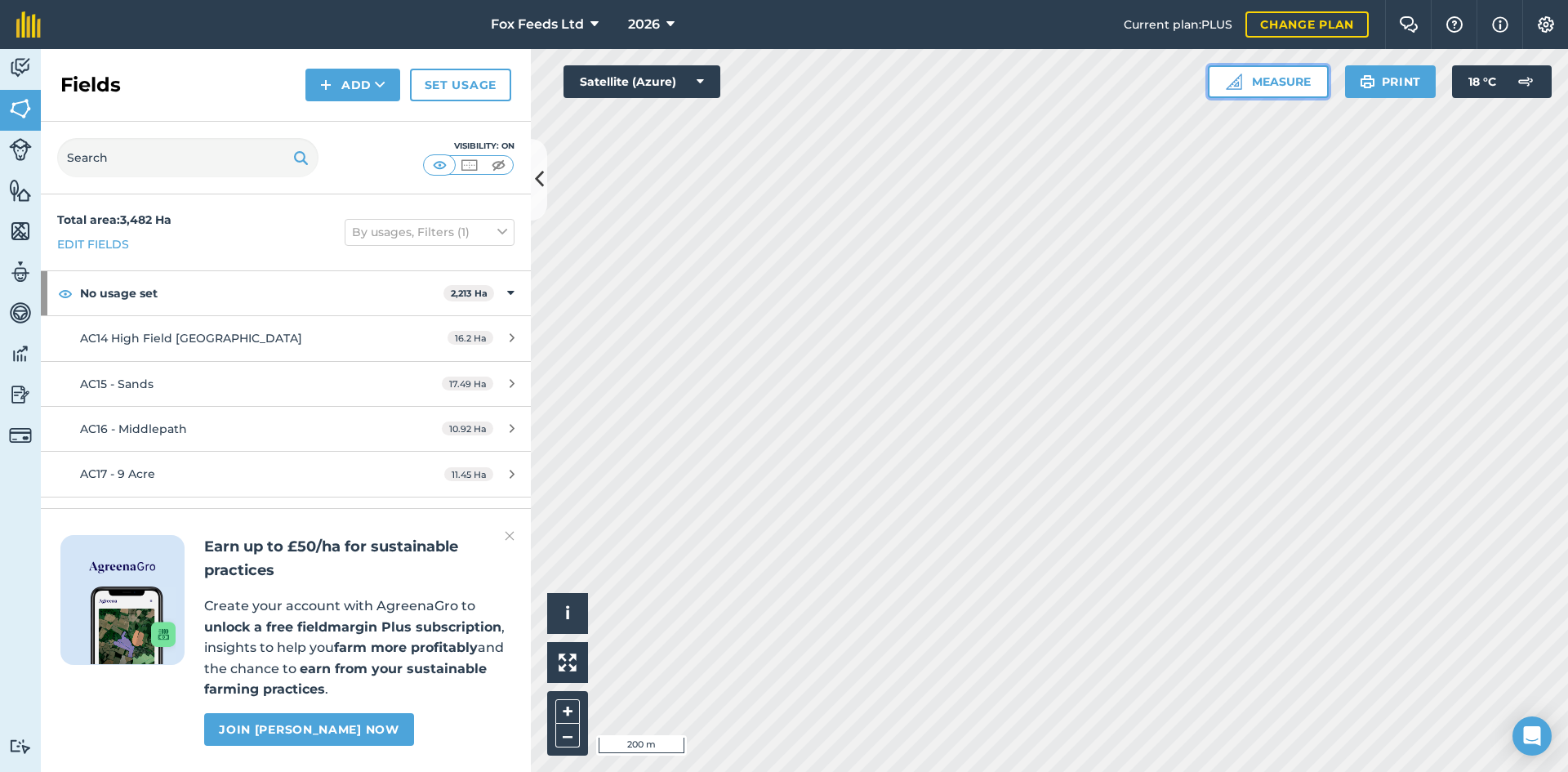
click at [1270, 76] on button "Measure" at bounding box center [1268, 81] width 121 height 32
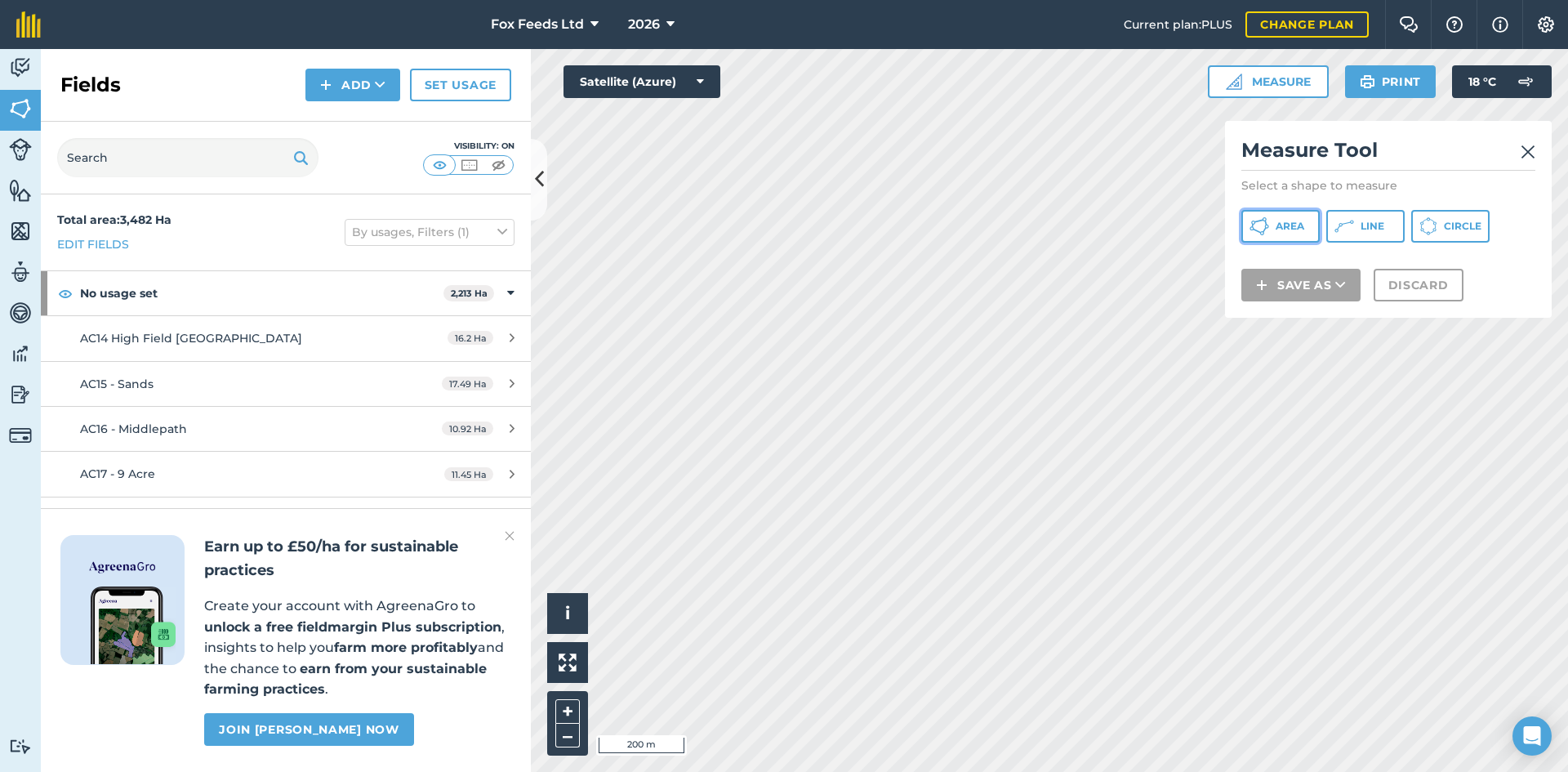
click at [1283, 229] on span "Area" at bounding box center [1290, 226] width 29 height 13
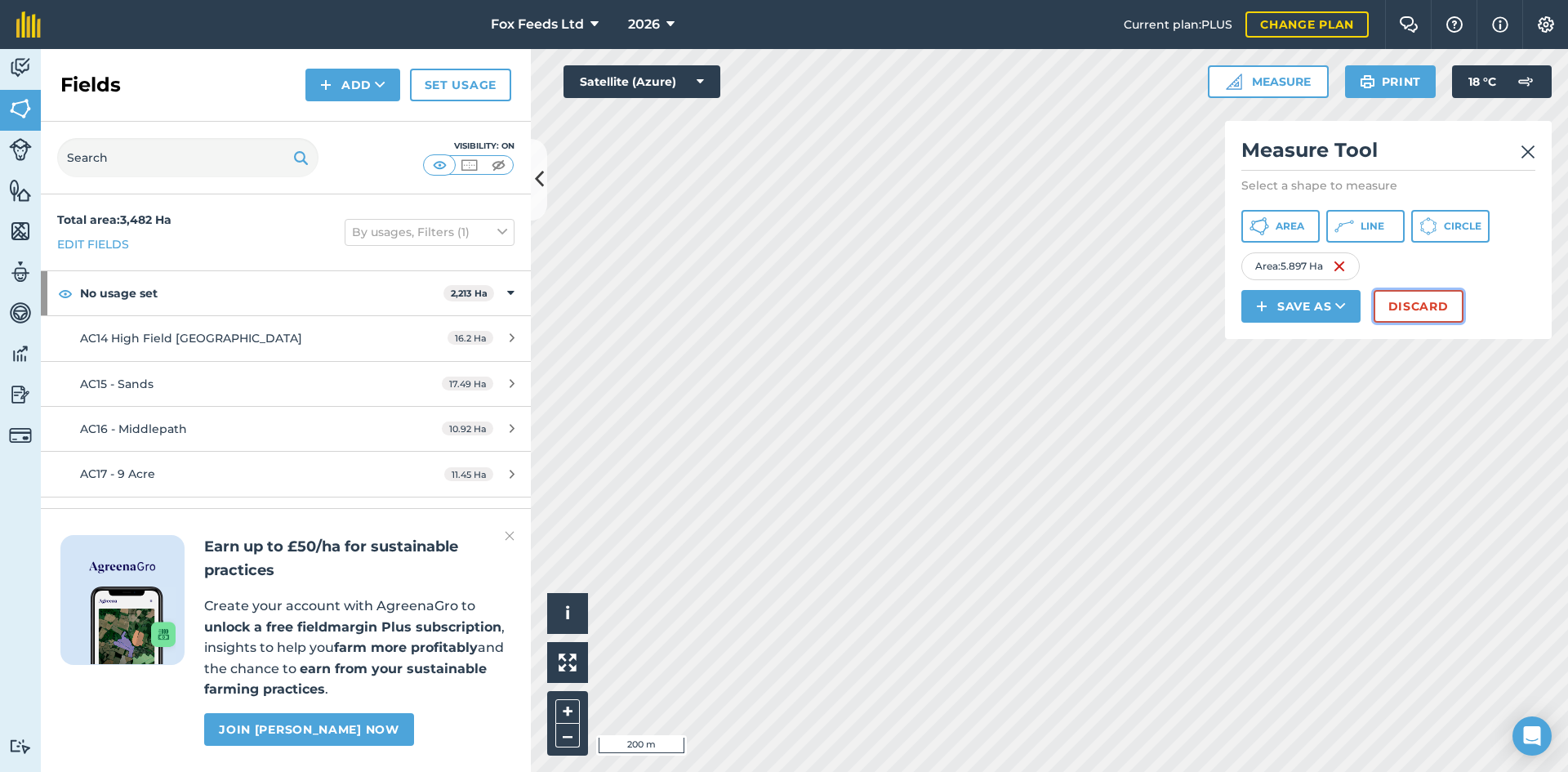
click at [1435, 311] on button "Discard" at bounding box center [1419, 306] width 90 height 32
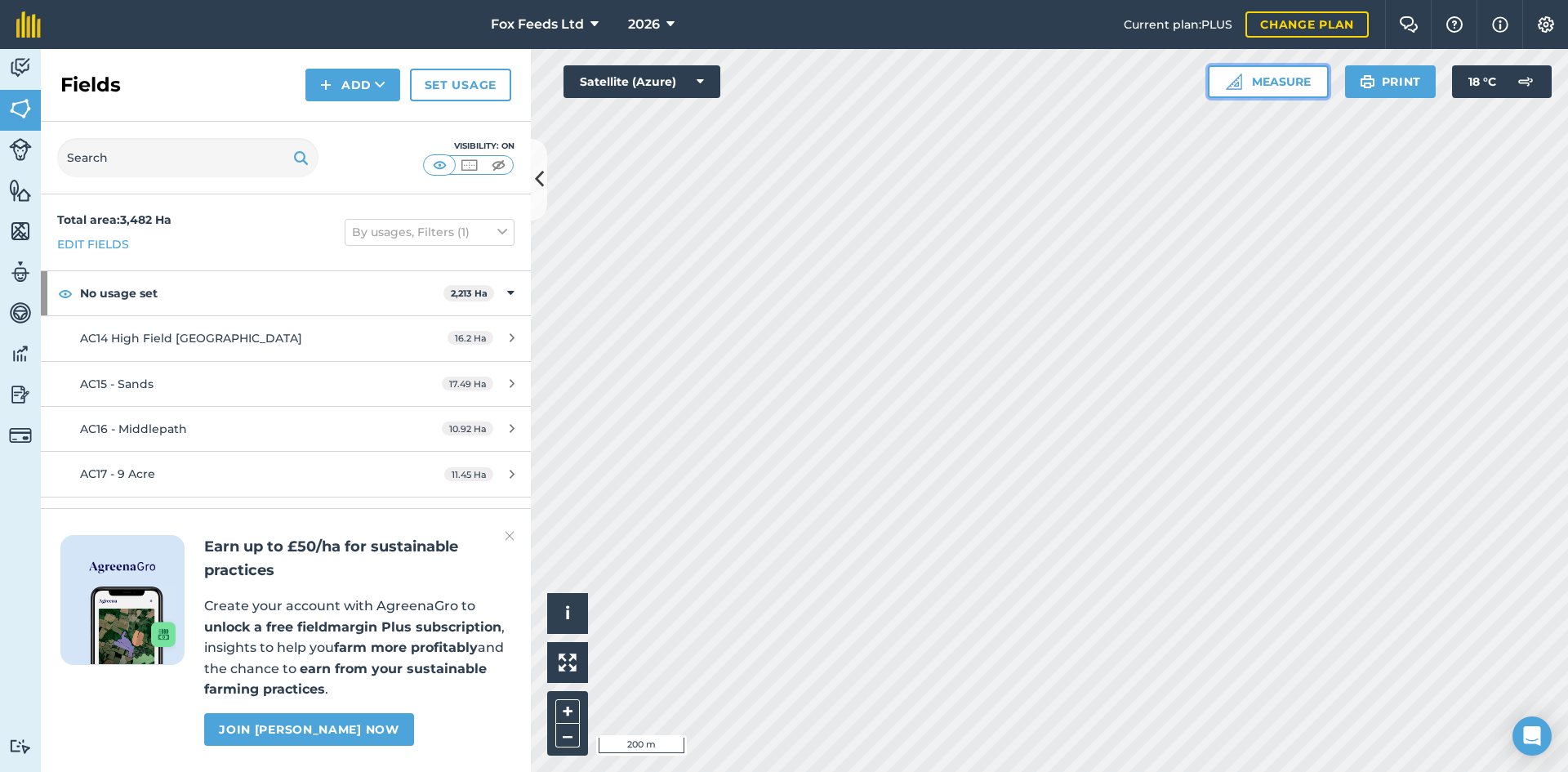
click at [1254, 83] on button "Measure" at bounding box center [1268, 81] width 121 height 32
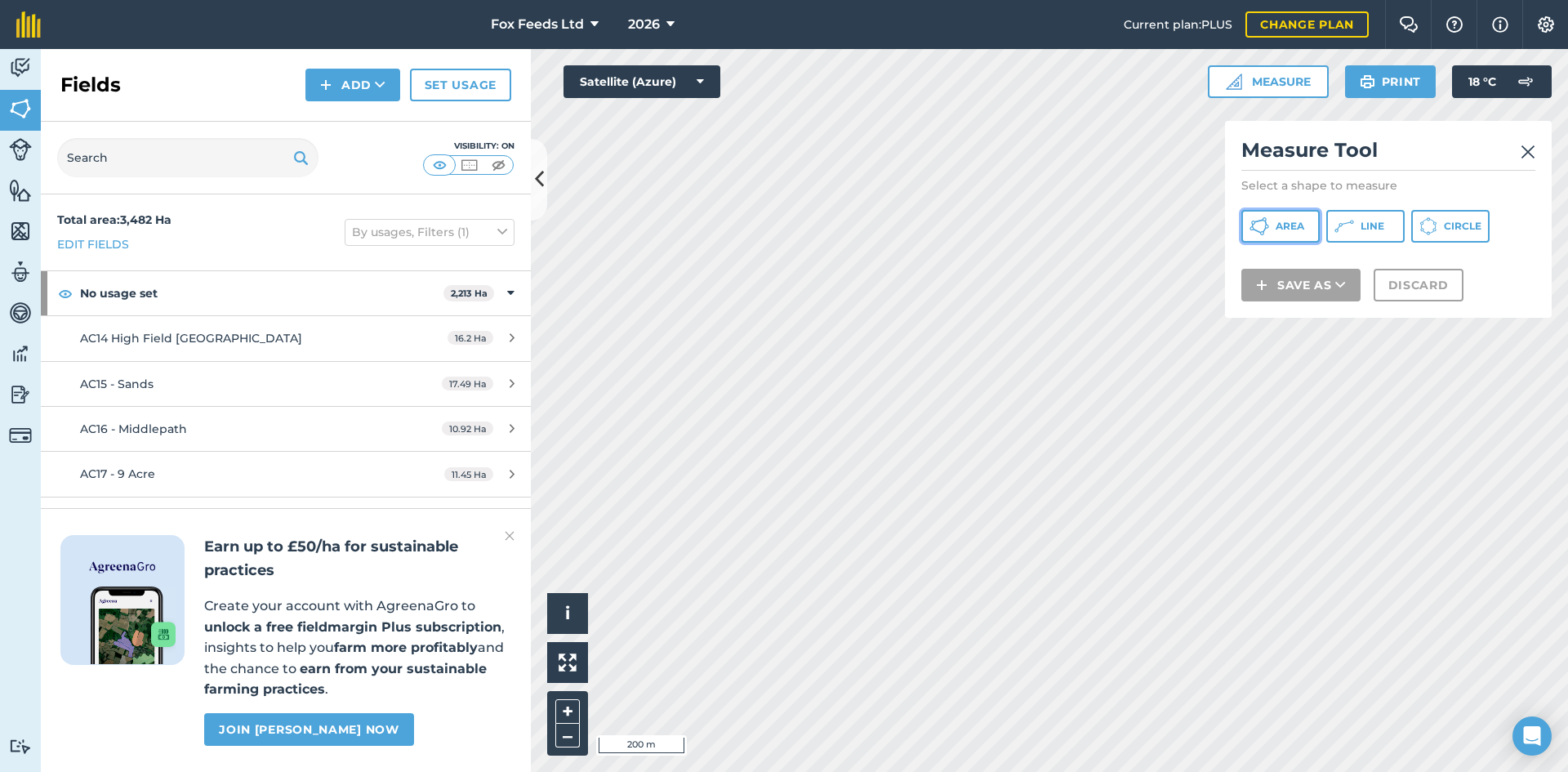
click at [1255, 222] on icon at bounding box center [1253, 222] width 4 height 4
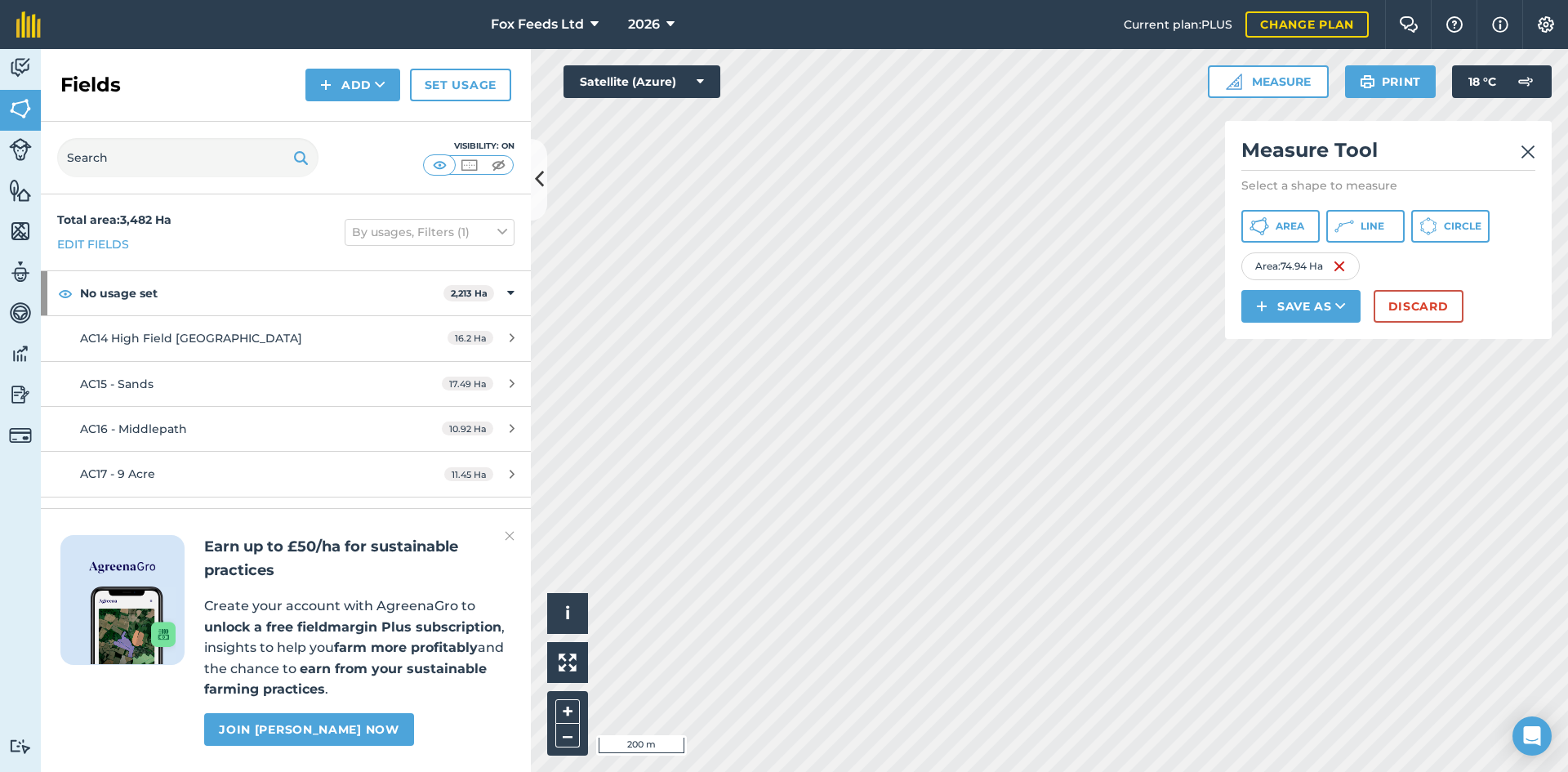
click at [827, 48] on nav "Fox Feeds Ltd 2026" at bounding box center [591, 24] width 1067 height 49
click at [828, 48] on nav "Fox Feeds Ltd 2026" at bounding box center [591, 24] width 1067 height 49
click at [1446, 312] on button "Discard" at bounding box center [1419, 306] width 90 height 32
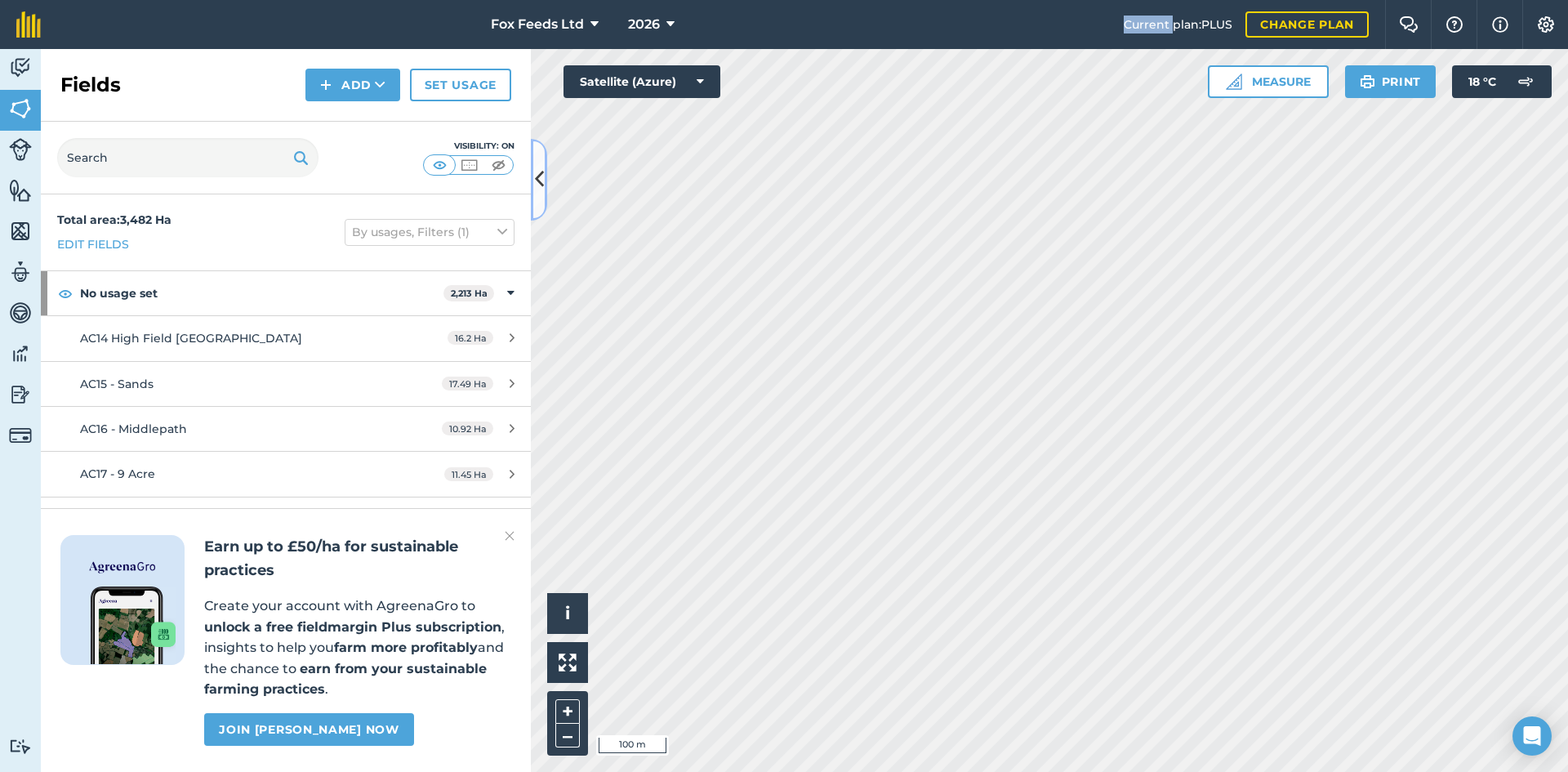
click at [536, 182] on icon at bounding box center [540, 179] width 9 height 29
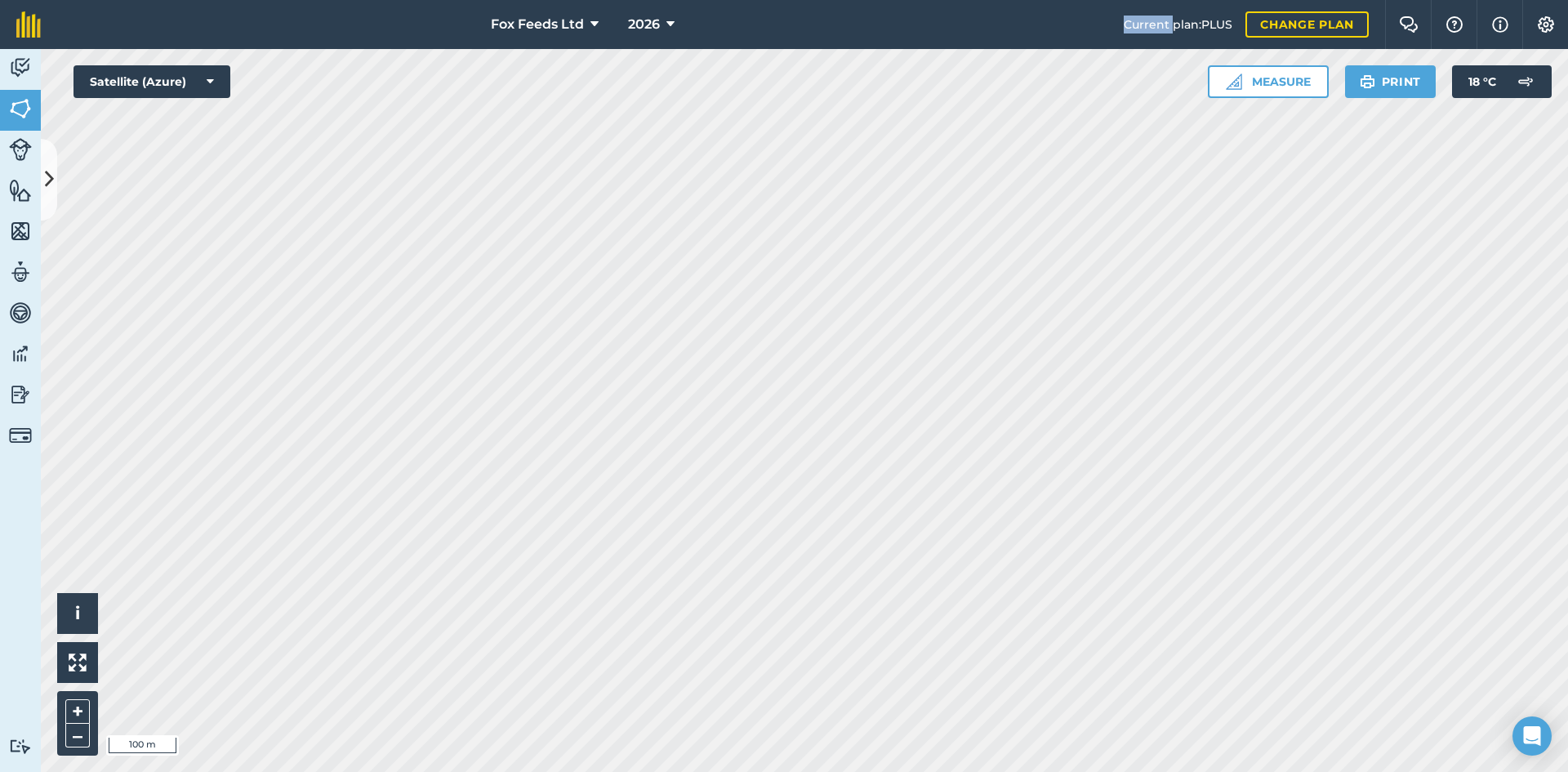
click at [893, 771] on html "Fox Feeds Ltd 2026 Current plan : PLUS Change plan Farm Chat Help Info Settings…" at bounding box center [784, 386] width 1568 height 772
click at [704, 771] on html "Fox Feeds Ltd 2026 Current plan : PLUS Change plan Farm Chat Help Info Settings…" at bounding box center [784, 386] width 1568 height 772
click at [666, 771] on html "Fox Feeds Ltd 2026 Current plan : PLUS Change plan Farm Chat Help Info Settings…" at bounding box center [784, 386] width 1568 height 772
click at [615, 771] on html "Fox Feeds Ltd 2026 Current plan : PLUS Change plan Farm Chat Help Info Settings…" at bounding box center [784, 386] width 1568 height 772
click at [1249, 86] on button "Measure" at bounding box center [1268, 81] width 121 height 32
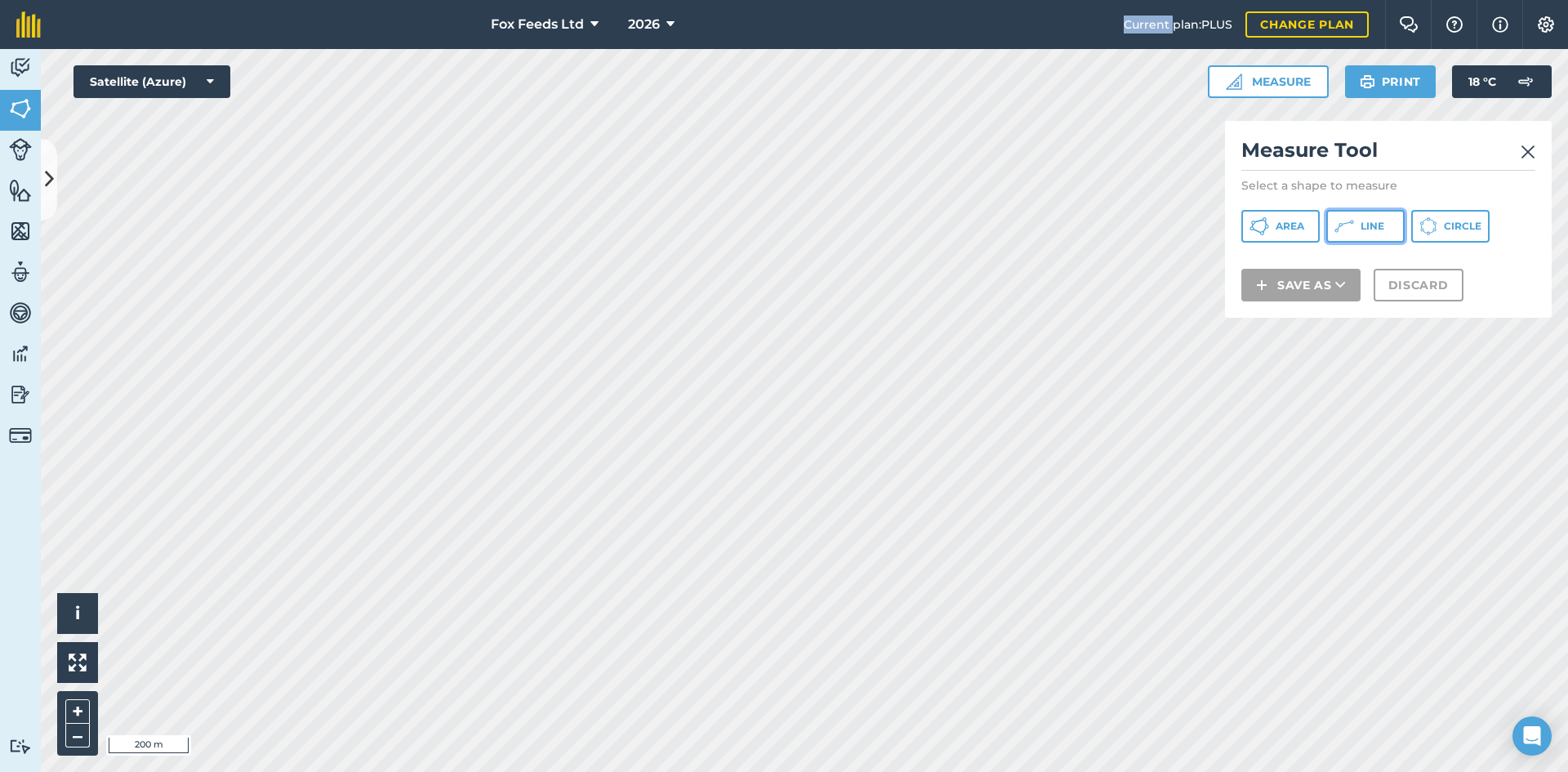
click at [1366, 235] on button "Line" at bounding box center [1365, 226] width 78 height 32
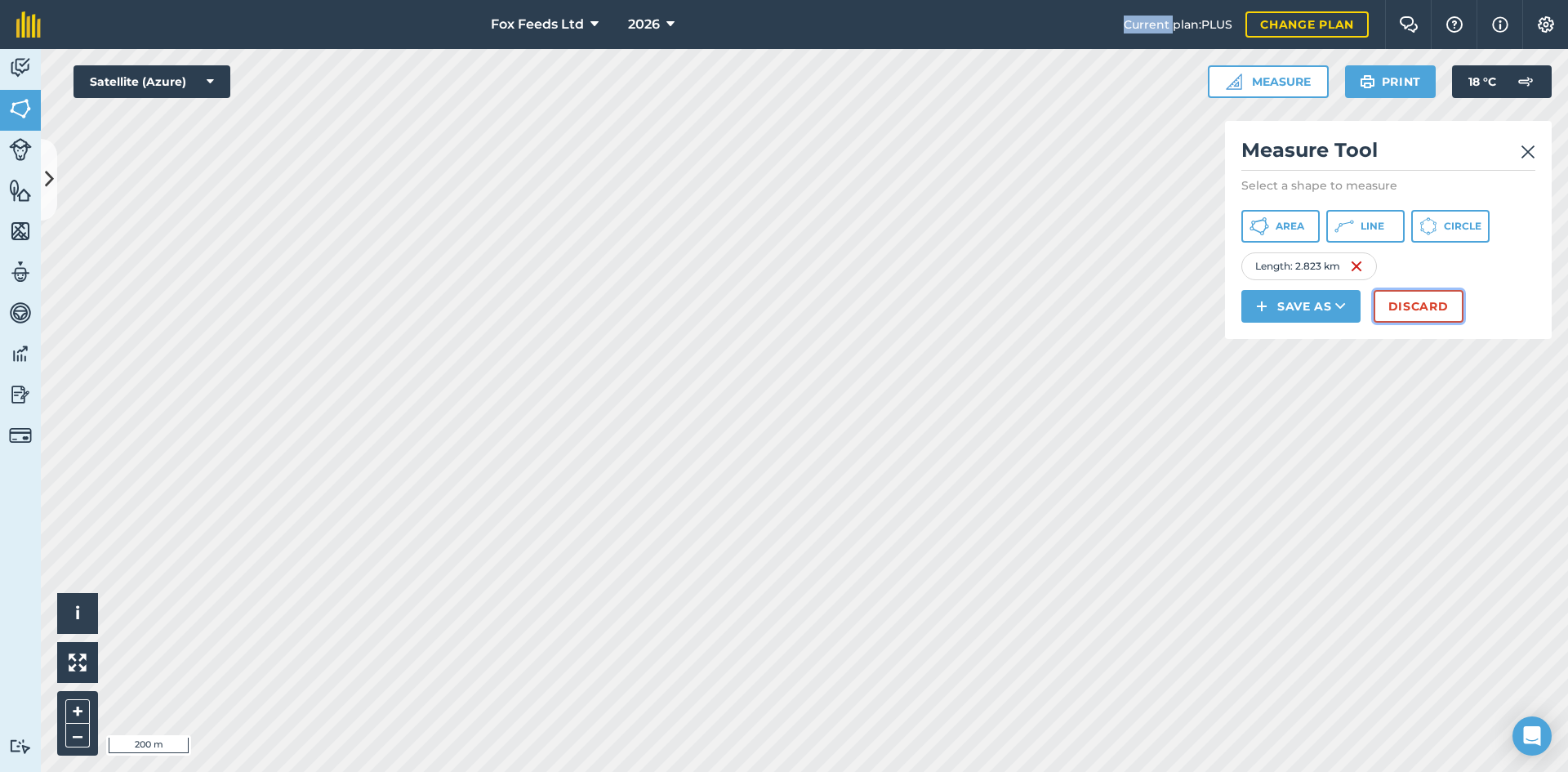
click at [1438, 301] on button "Discard" at bounding box center [1419, 306] width 90 height 32
